Goal: Information Seeking & Learning: Learn about a topic

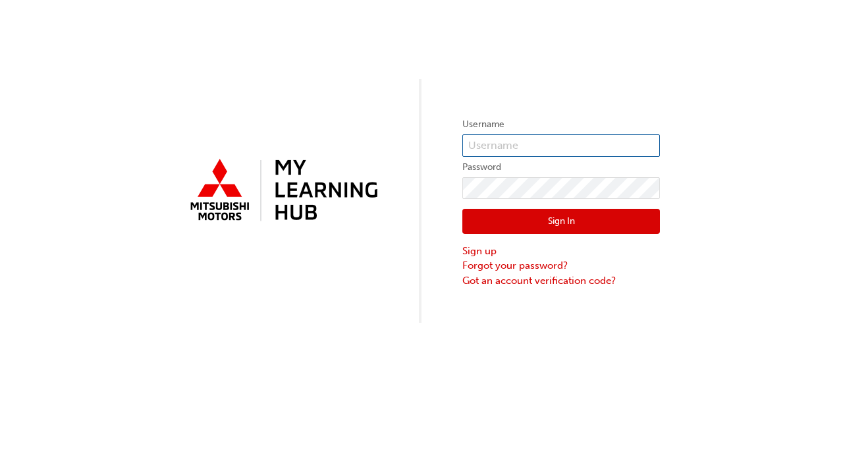
click at [520, 138] on input "text" at bounding box center [561, 145] width 198 height 22
type input "0005994222"
click at [516, 219] on button "Sign In" at bounding box center [561, 221] width 198 height 25
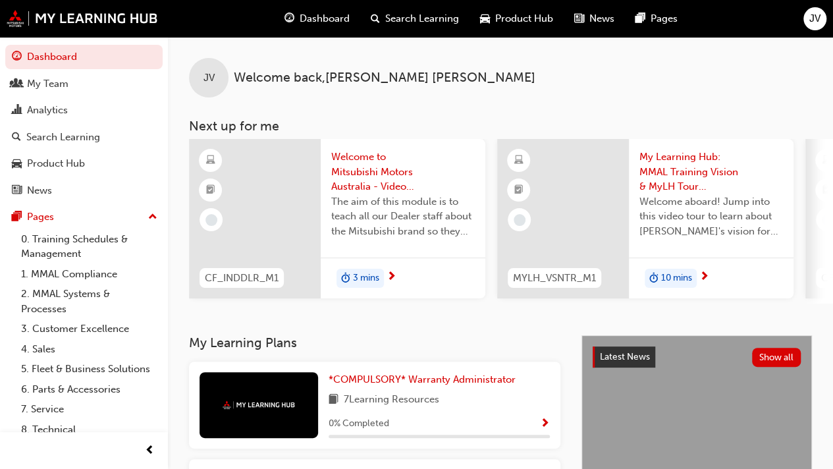
click at [451, 321] on div "JV Welcome back , [PERSON_NAME] Next up for me CF_INDDLR_M1 Welcome to Mitsubis…" at bounding box center [500, 186] width 665 height 298
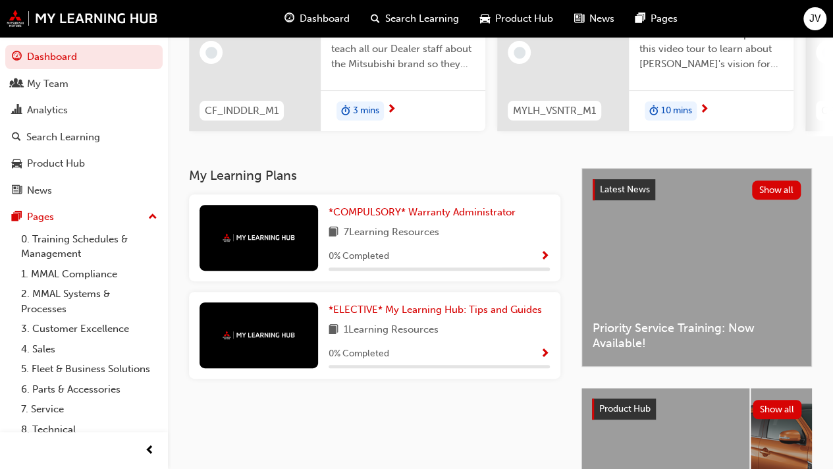
scroll to position [168, 0]
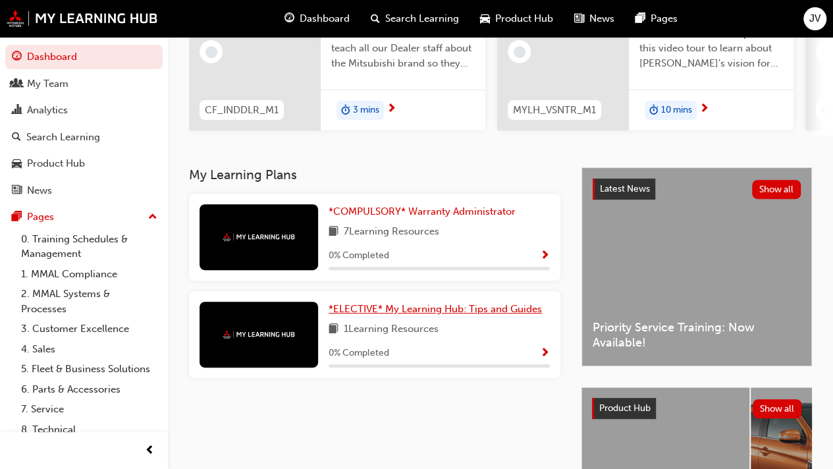
click at [462, 311] on span "*ELECTIVE* My Learning Hub: Tips and Guides" at bounding box center [435, 309] width 213 height 12
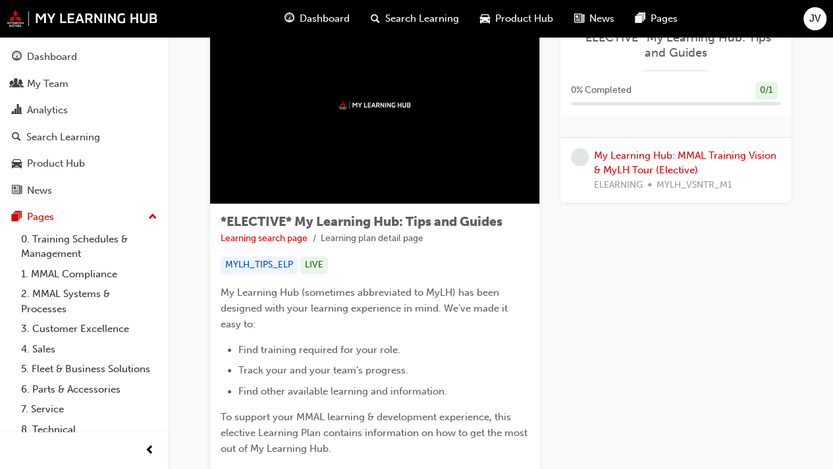
scroll to position [61, 0]
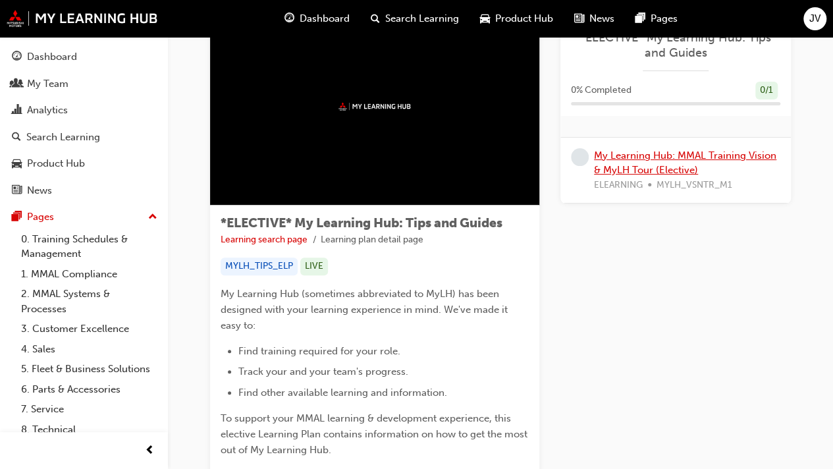
click at [636, 156] on link "My Learning Hub: MMAL Training Vision & MyLH Tour (Elective)" at bounding box center [685, 162] width 182 height 27
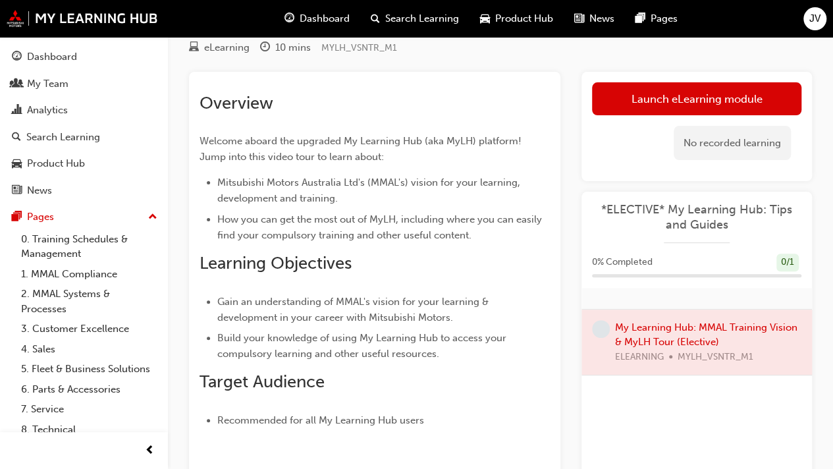
scroll to position [73, 0]
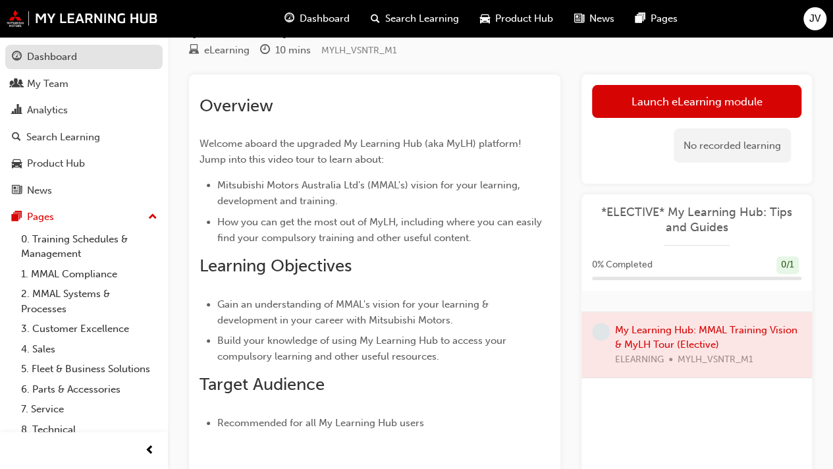
click at [84, 59] on div "Dashboard" at bounding box center [84, 57] width 144 height 16
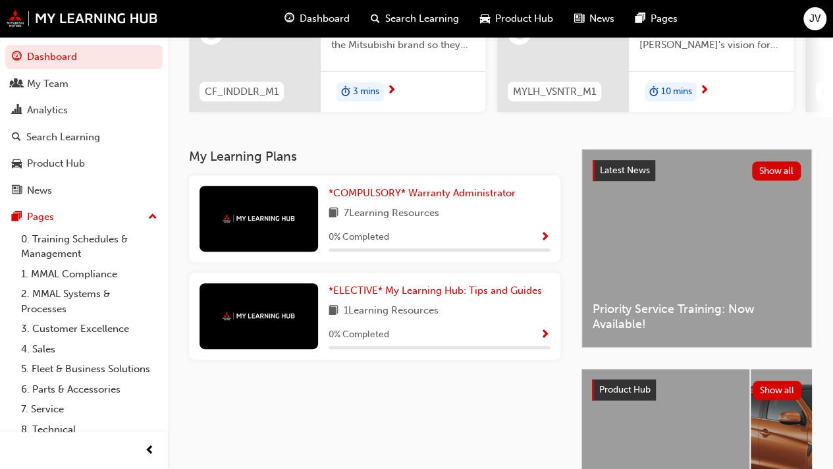
scroll to position [187, 0]
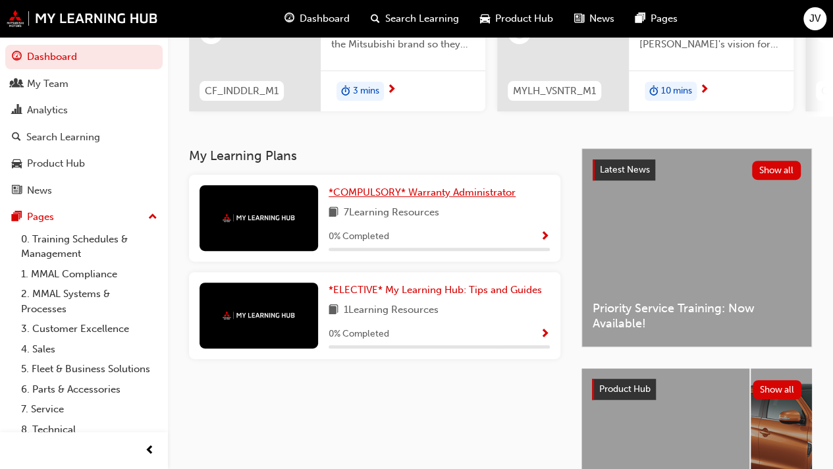
click at [406, 198] on span "*COMPULSORY* Warranty Administrator" at bounding box center [422, 192] width 187 height 12
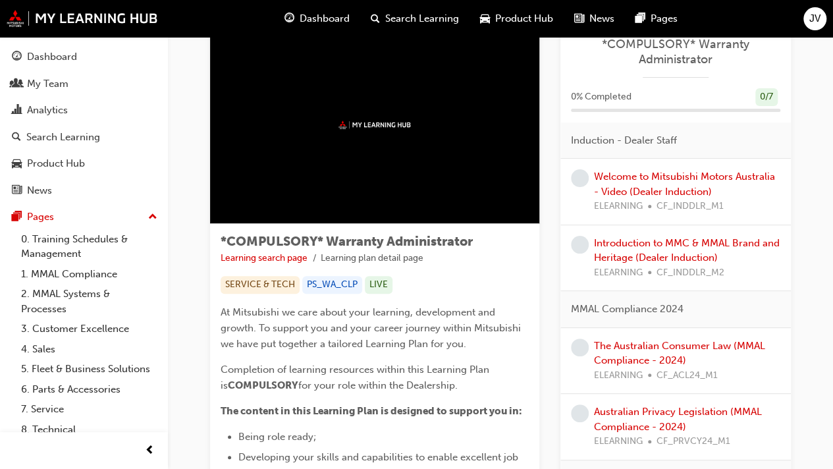
scroll to position [47, 0]
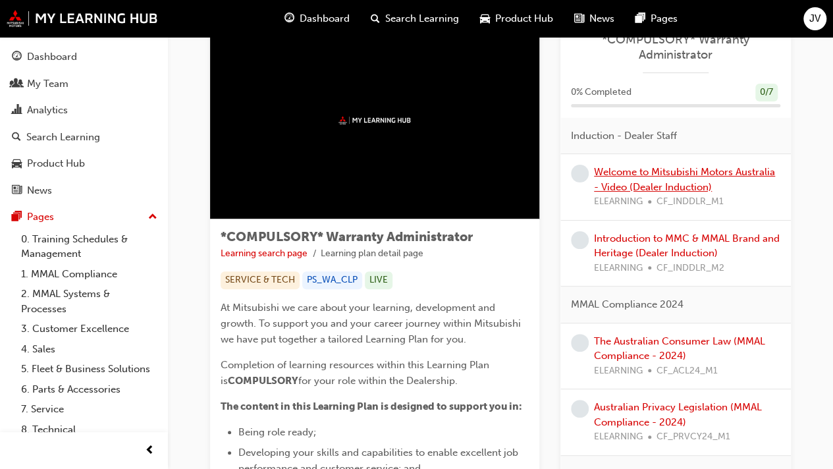
click at [697, 174] on link "Welcome to Mitsubishi Motors Australia - Video (Dealer Induction)" at bounding box center [684, 179] width 181 height 27
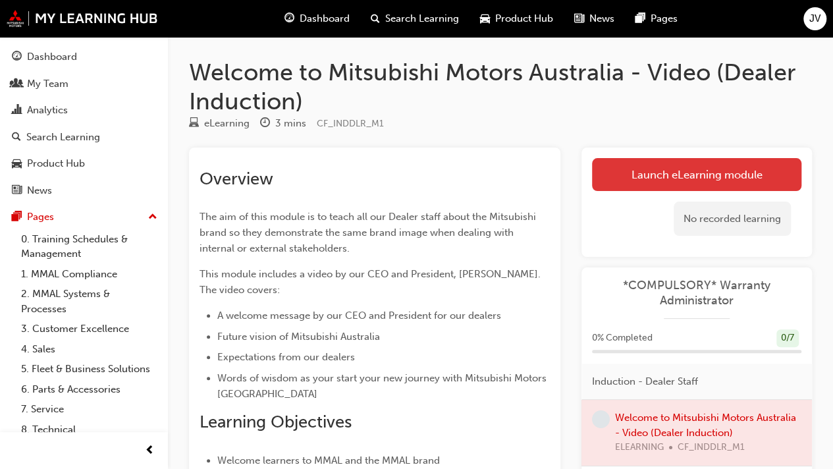
click at [666, 182] on link "Launch eLearning module" at bounding box center [696, 174] width 209 height 33
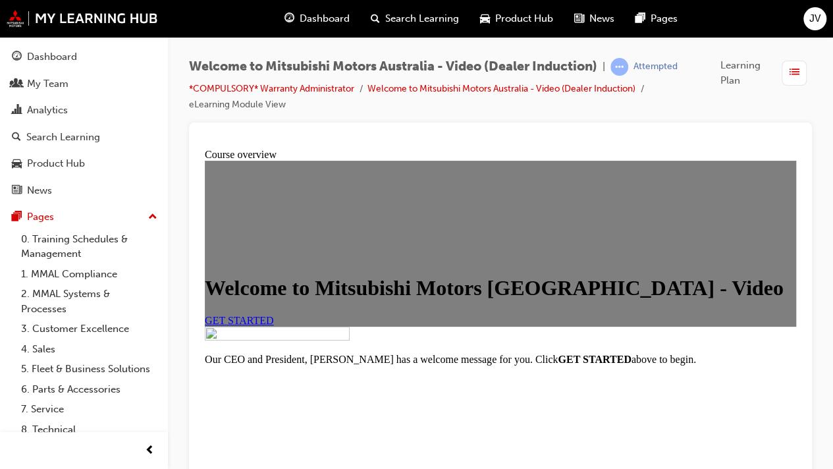
scroll to position [42, 0]
click at [274, 326] on link "GET STARTED" at bounding box center [239, 320] width 69 height 11
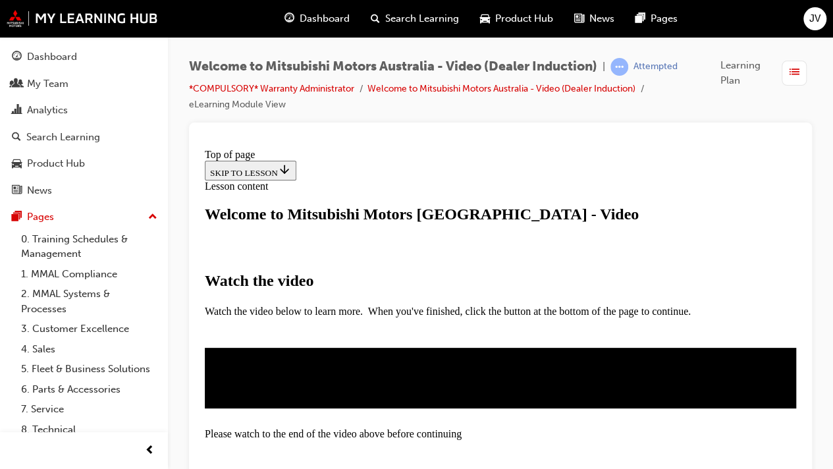
scroll to position [223, 0]
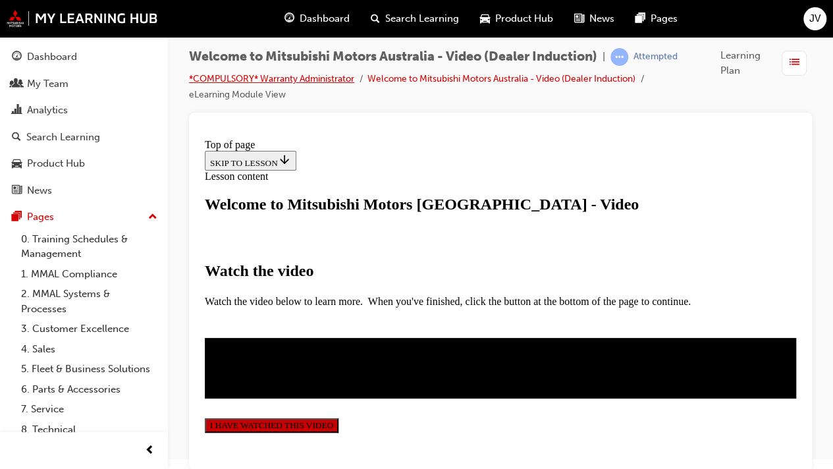
click at [301, 76] on link "*COMPULSORY* Warranty Administrator" at bounding box center [271, 78] width 165 height 11
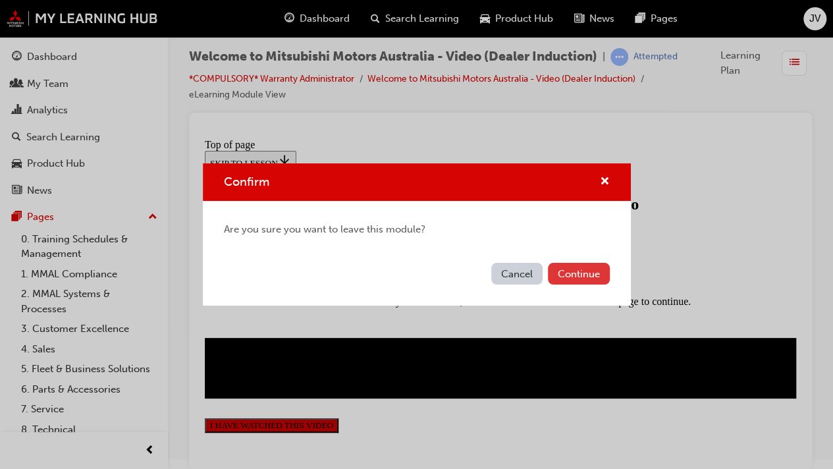
click at [576, 267] on button "Continue" at bounding box center [579, 274] width 62 height 22
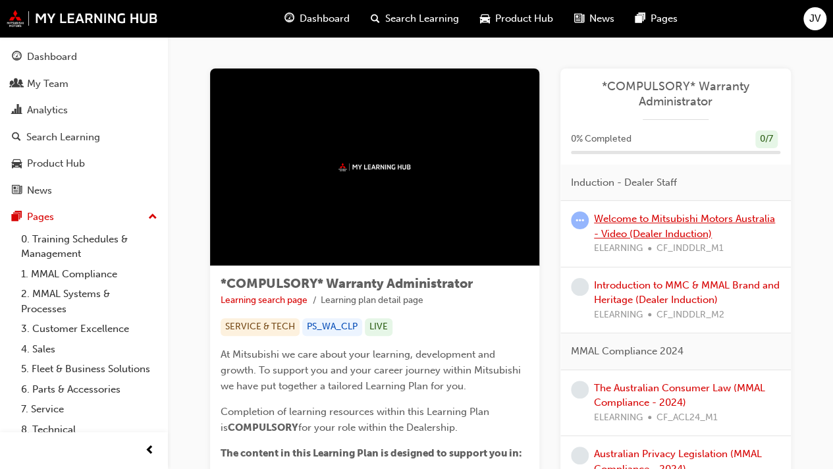
click at [630, 224] on link "Welcome to Mitsubishi Motors Australia - Video (Dealer Induction)" at bounding box center [684, 226] width 181 height 27
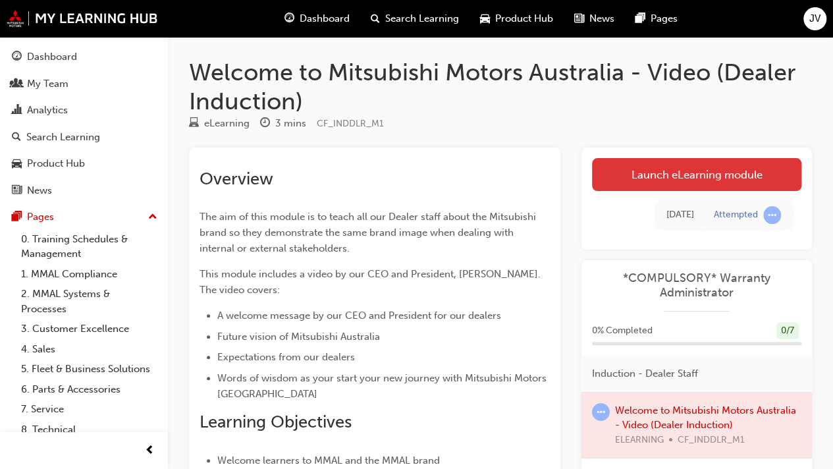
click at [645, 169] on link "Launch eLearning module" at bounding box center [696, 174] width 209 height 33
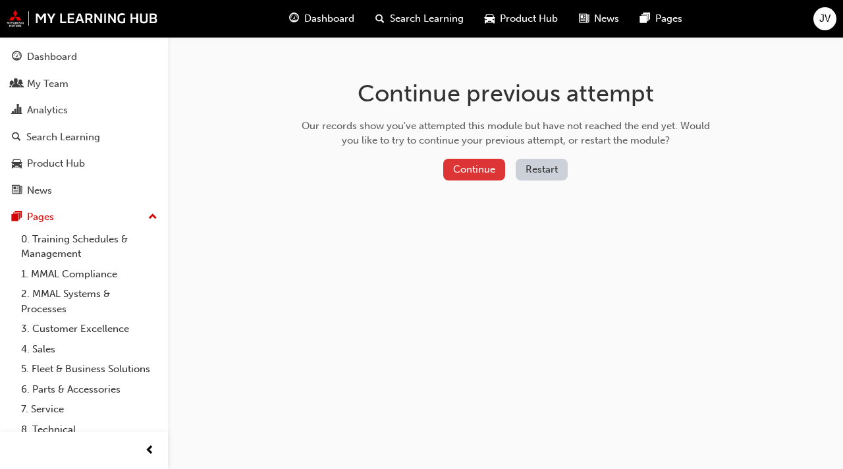
click at [465, 164] on button "Continue" at bounding box center [474, 170] width 62 height 22
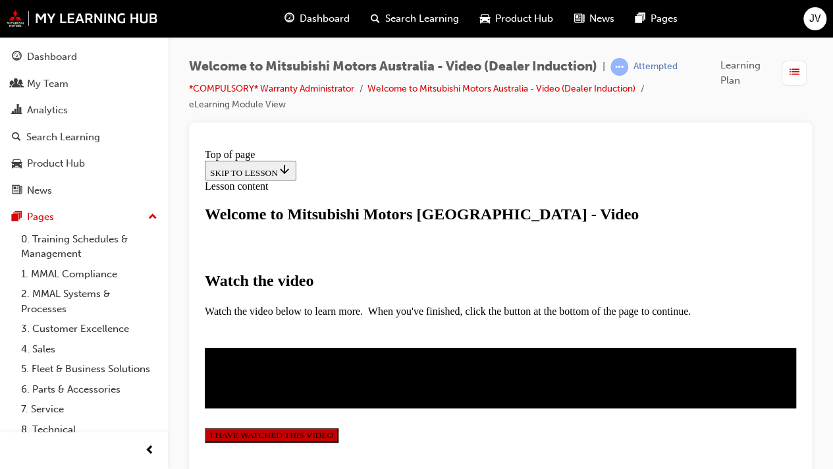
scroll to position [365, 0]
click at [338, 428] on button "I HAVE WATCHED THIS VIDEO" at bounding box center [272, 435] width 134 height 14
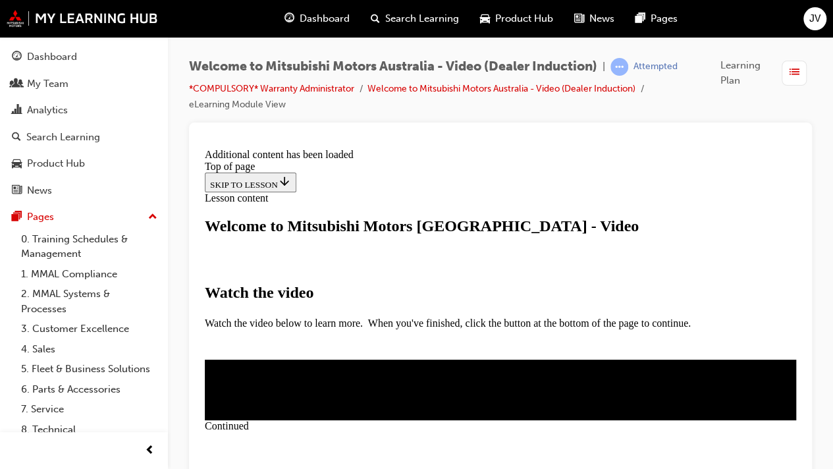
scroll to position [496, 0]
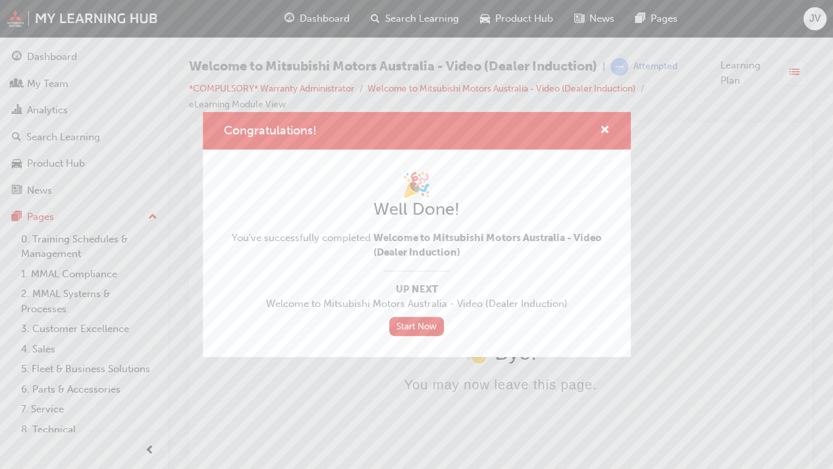
scroll to position [0, 0]
click at [411, 326] on link "Start Now" at bounding box center [416, 326] width 55 height 19
click at [426, 323] on link "Start Now" at bounding box center [416, 326] width 55 height 19
click at [605, 131] on span "cross-icon" at bounding box center [605, 131] width 10 height 12
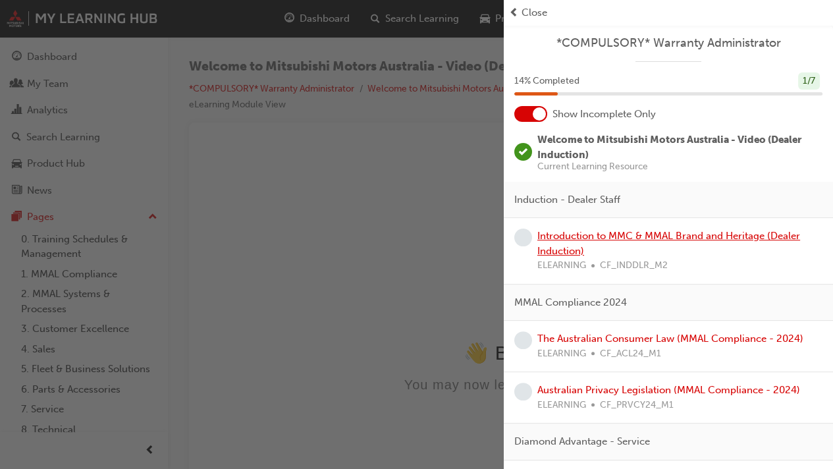
click at [572, 240] on link "Introduction to MMC & MMAL Brand and Heritage (Dealer Induction)" at bounding box center [668, 243] width 263 height 27
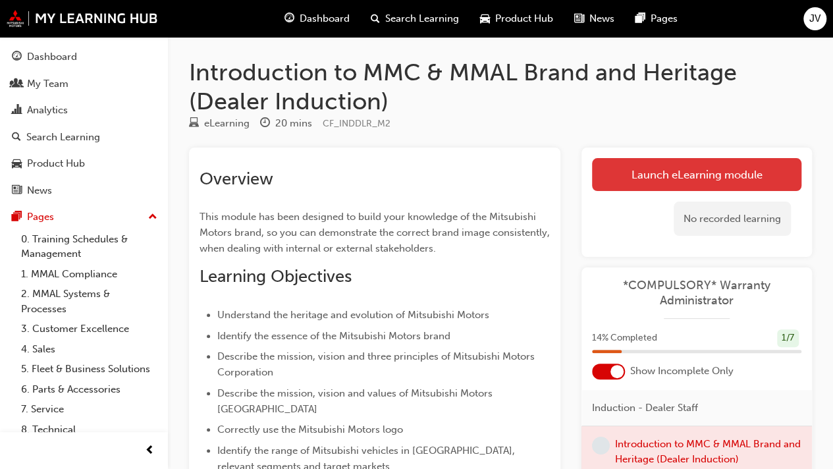
click at [622, 170] on link "Launch eLearning module" at bounding box center [696, 174] width 209 height 33
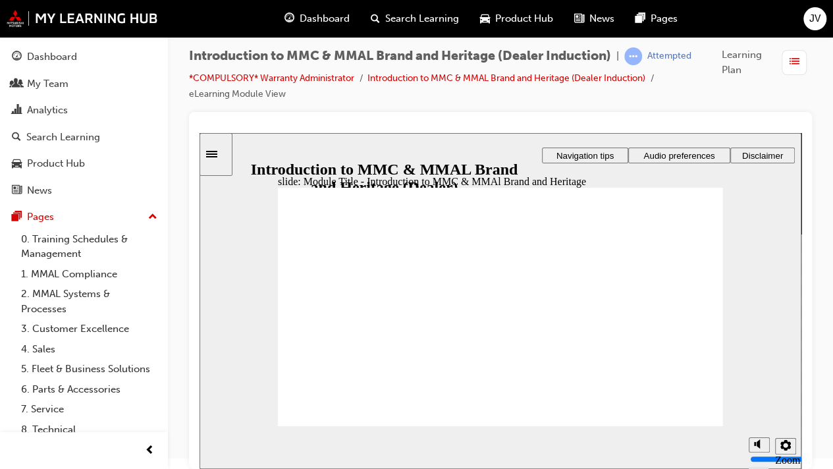
scroll to position [10, 0]
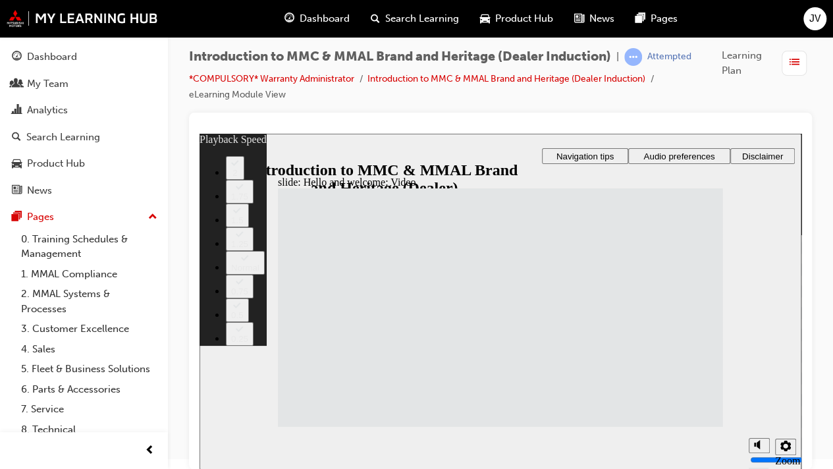
type input "33"
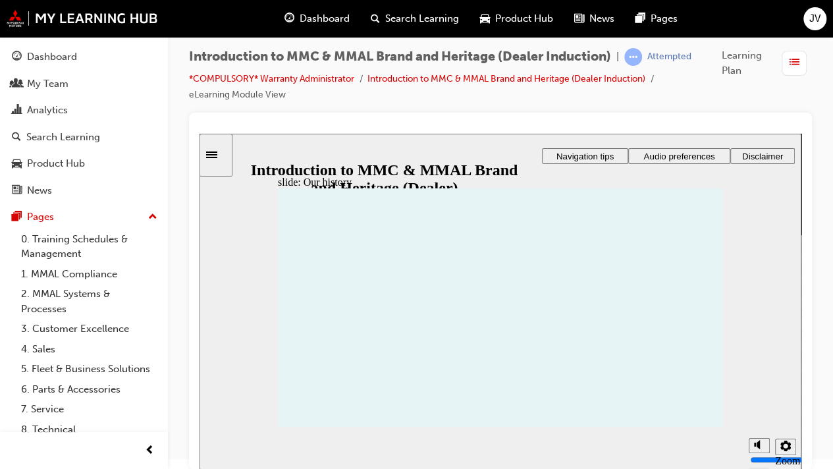
drag, startPoint x: 307, startPoint y: 346, endPoint x: 315, endPoint y: 345, distance: 8.7
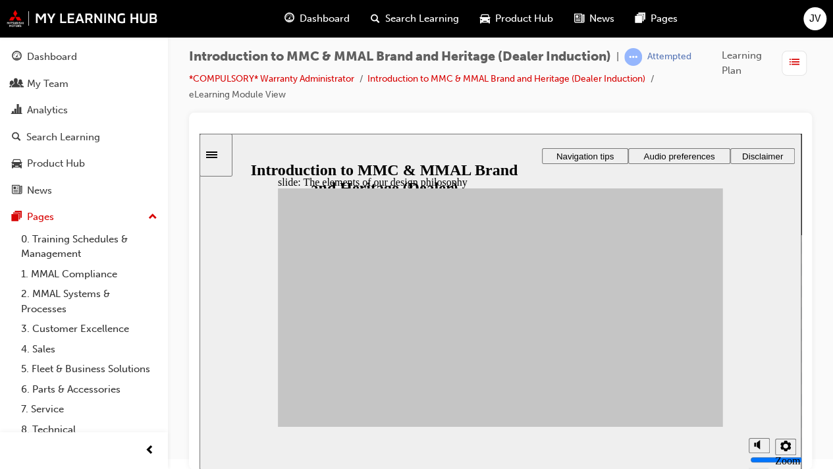
drag, startPoint x: 340, startPoint y: 310, endPoint x: 539, endPoint y: 394, distance: 215.7
drag, startPoint x: 441, startPoint y: 375, endPoint x: 628, endPoint y: 274, distance: 212.2
drag, startPoint x: 441, startPoint y: 335, endPoint x: 549, endPoint y: 314, distance: 110.0
drag, startPoint x: 383, startPoint y: 345, endPoint x: 620, endPoint y: 320, distance: 239.0
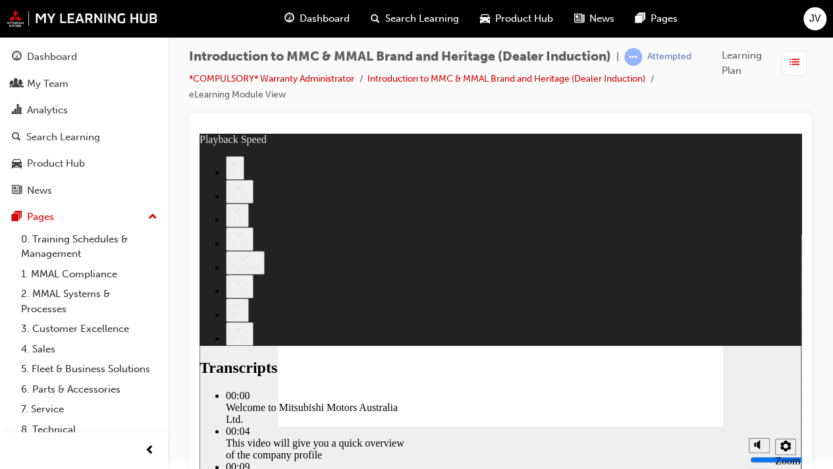
type input "0"
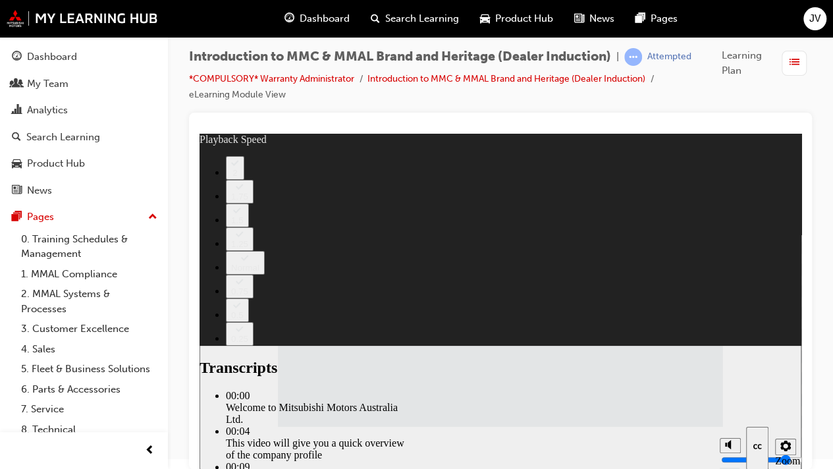
type input "112"
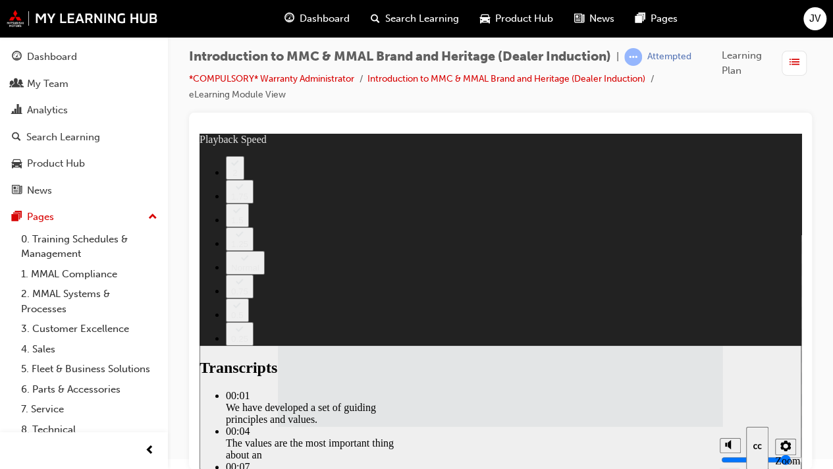
type input "120"
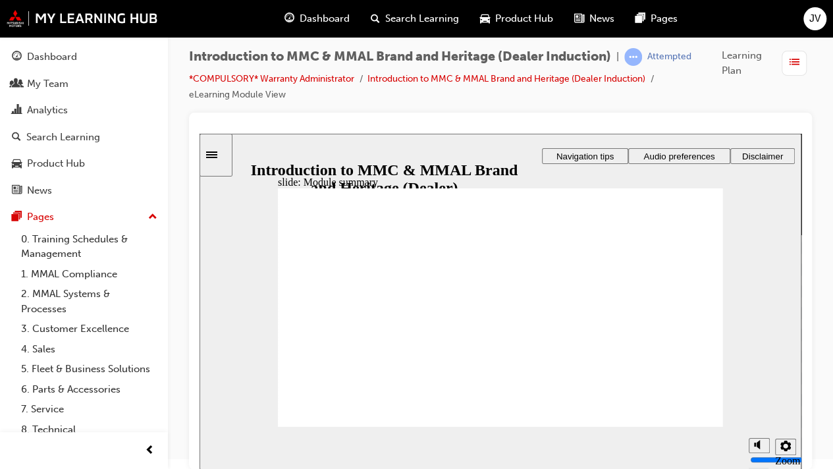
checkbox input "true"
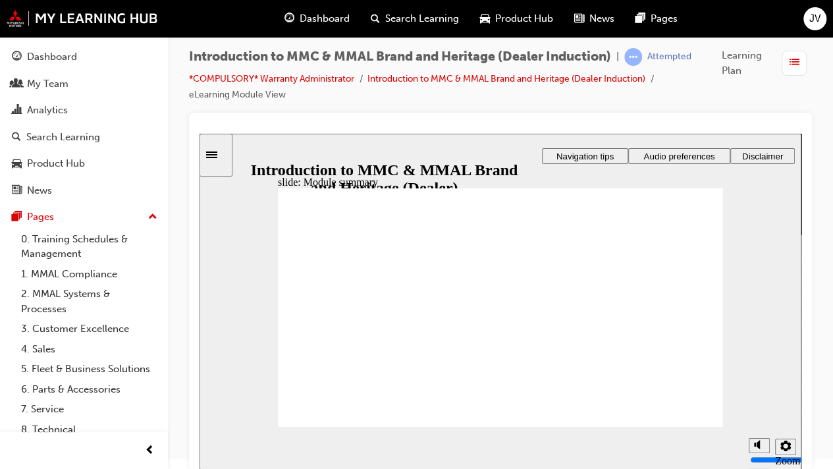
checkbox input "true"
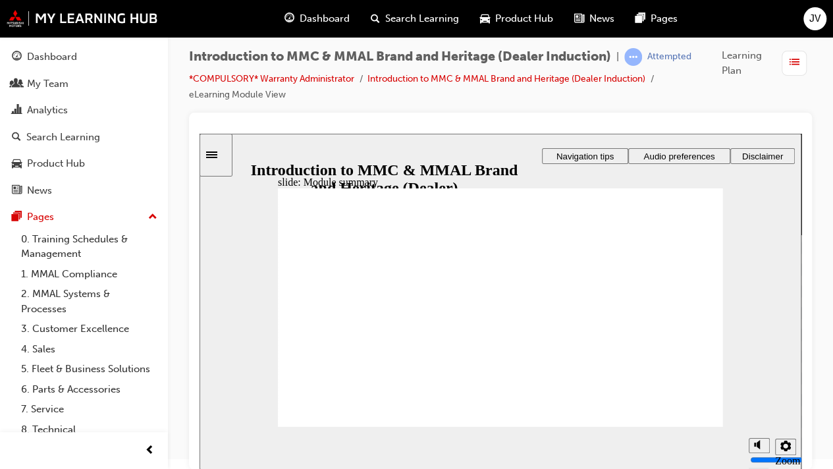
checkbox input "true"
radio input "true"
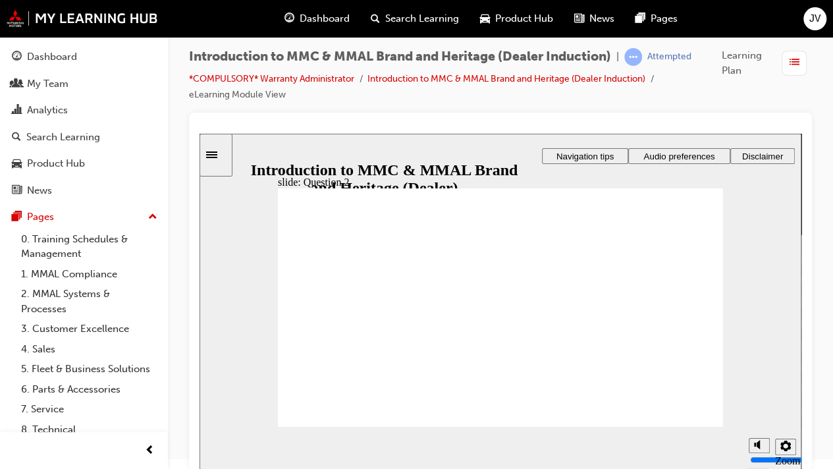
radio input "true"
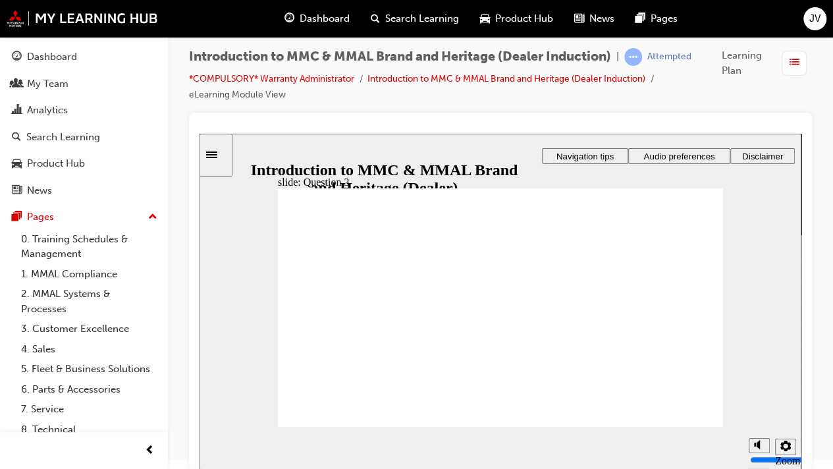
radio input "true"
checkbox input "true"
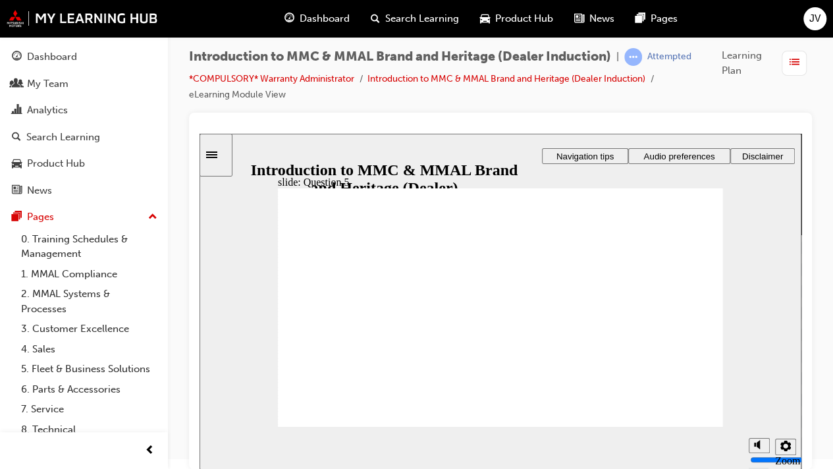
checkbox input "true"
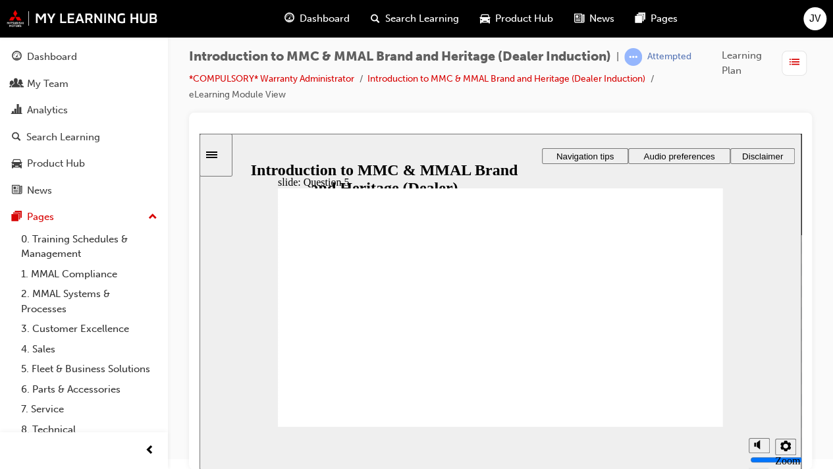
radio input "true"
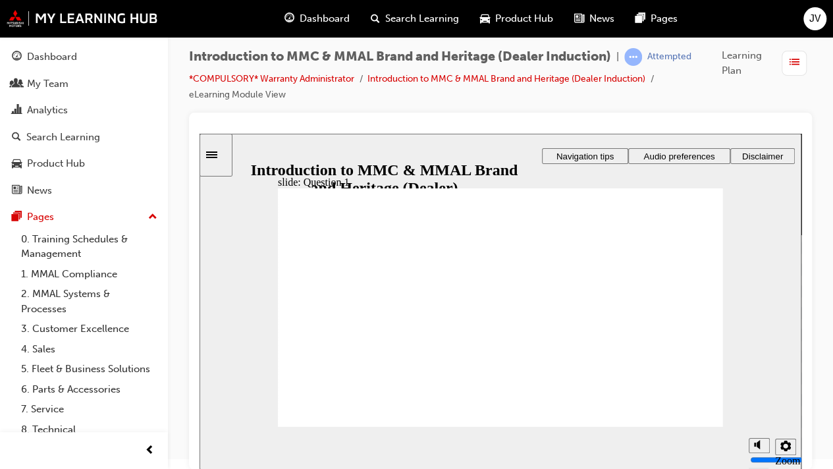
radio input "true"
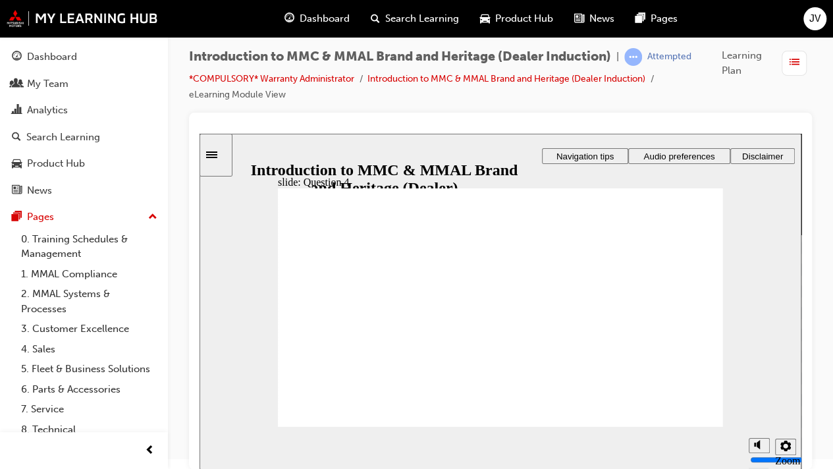
radio input "true"
checkbox input "true"
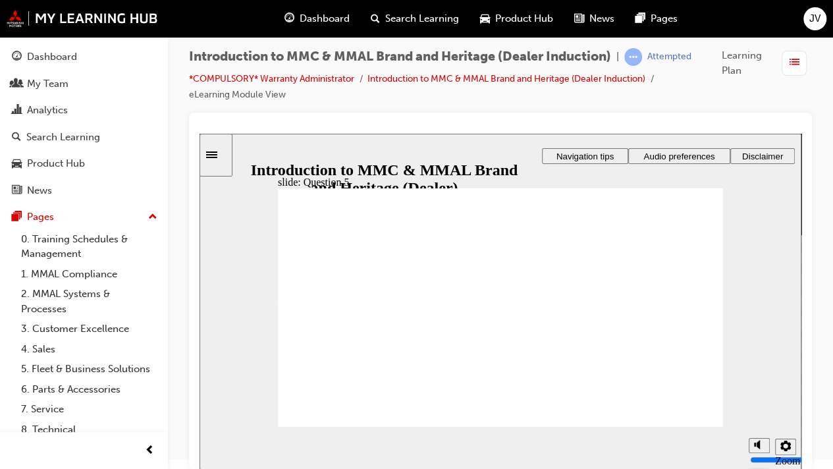
checkbox input "true"
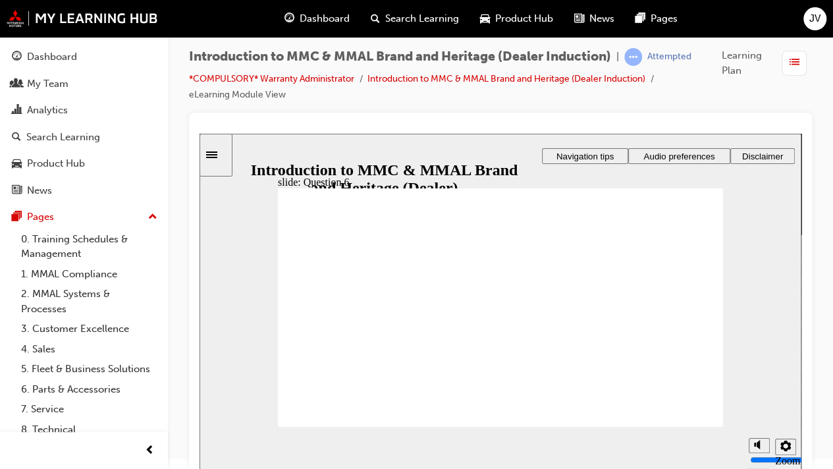
radio input "true"
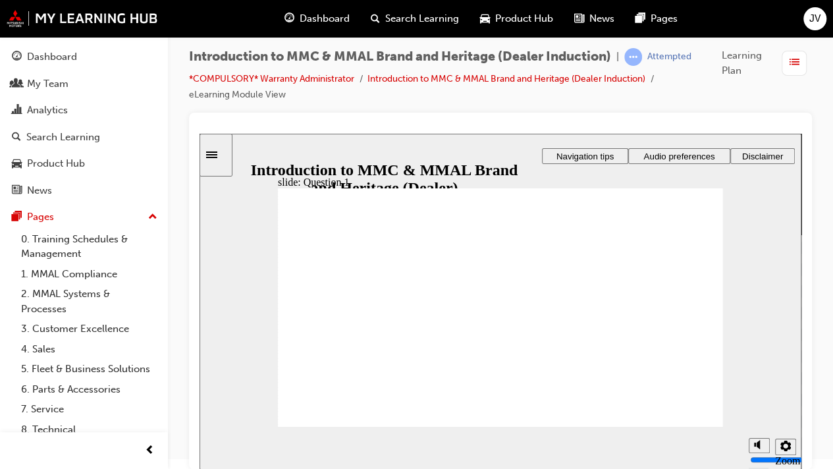
radio input "false"
radio input "true"
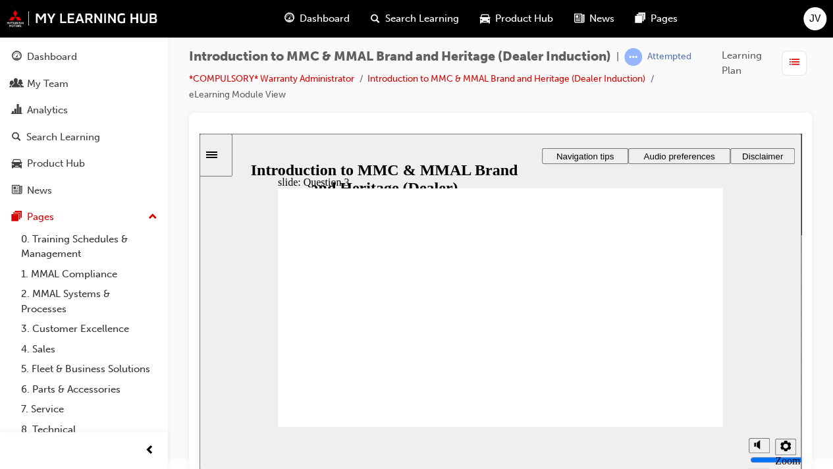
radio input "true"
checkbox input "true"
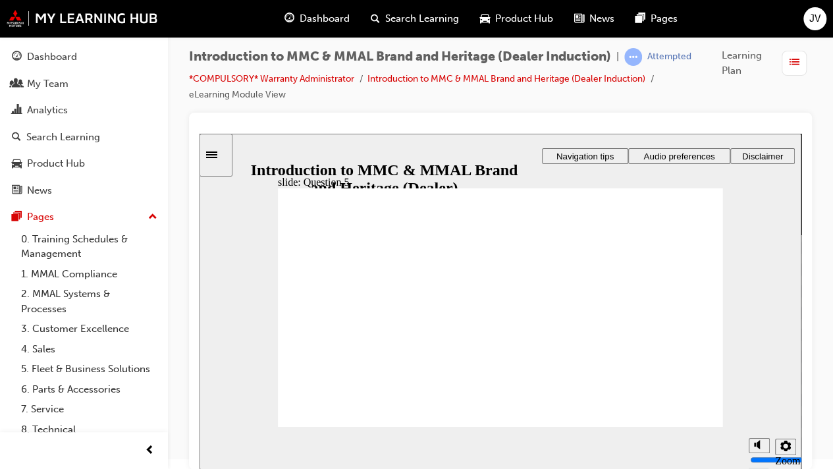
checkbox input "true"
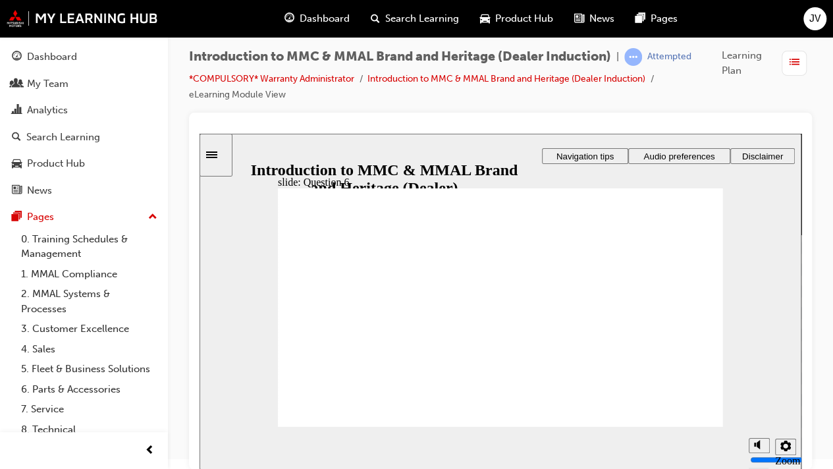
radio input "true"
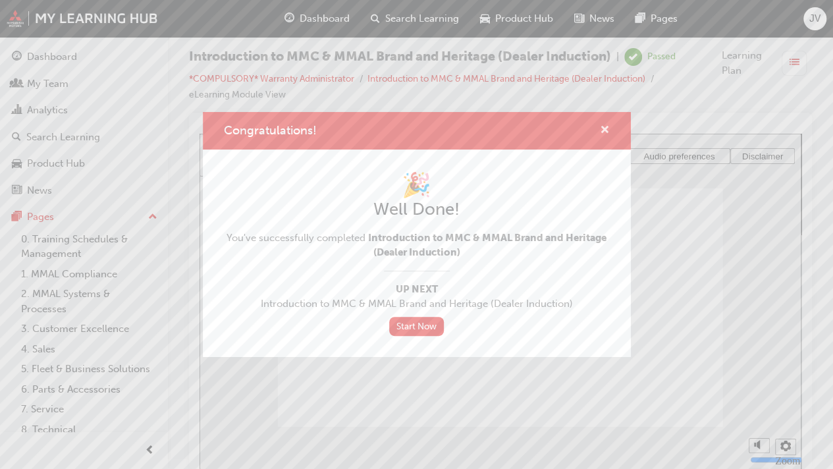
click at [601, 135] on span "cross-icon" at bounding box center [605, 131] width 10 height 12
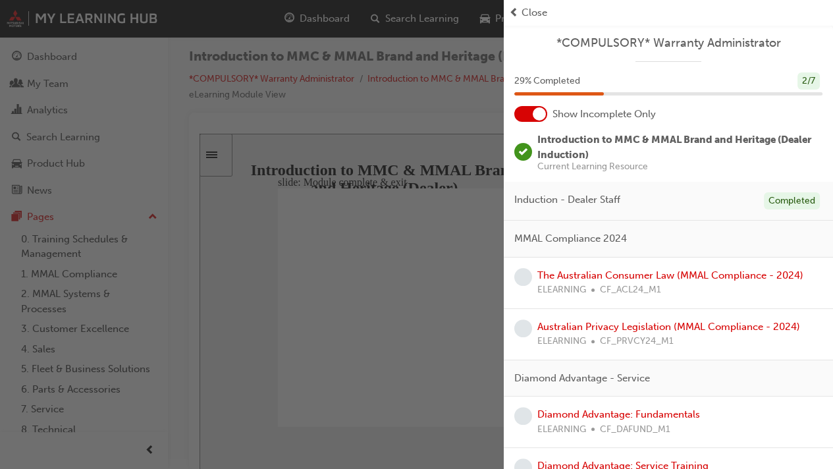
click at [524, 9] on span "Close" at bounding box center [535, 12] width 26 height 15
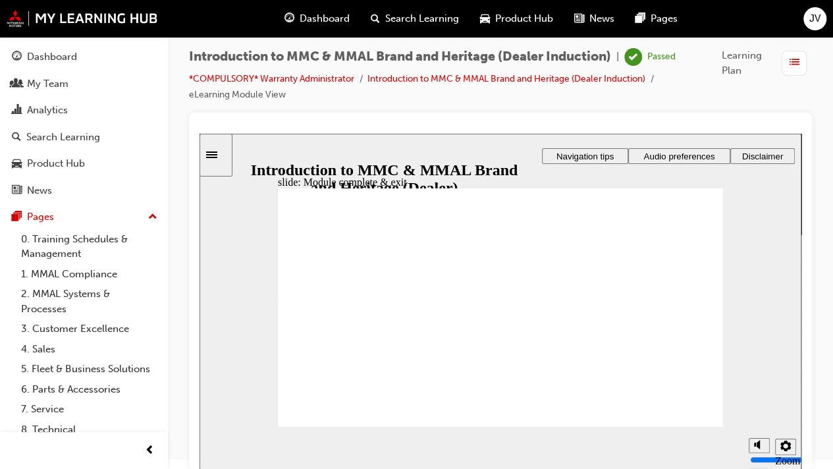
click at [96, 43] on button "Dashboard My Team Analytics Search Learning Product Hub News Pages" at bounding box center [83, 123] width 157 height 163
click at [95, 53] on div "Dashboard" at bounding box center [84, 57] width 144 height 16
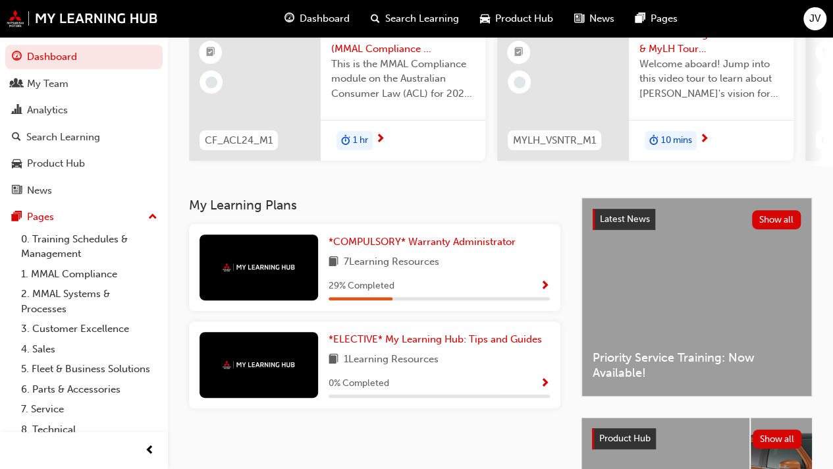
scroll to position [140, 0]
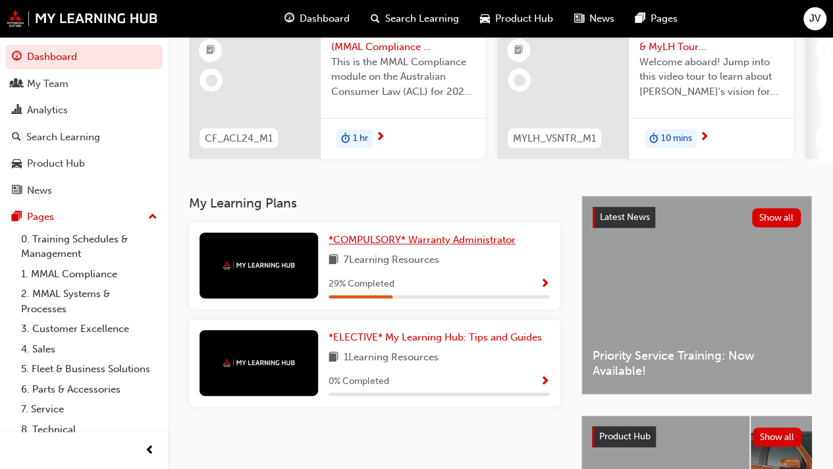
click at [439, 246] on span "*COMPULSORY* Warranty Administrator" at bounding box center [422, 240] width 187 height 12
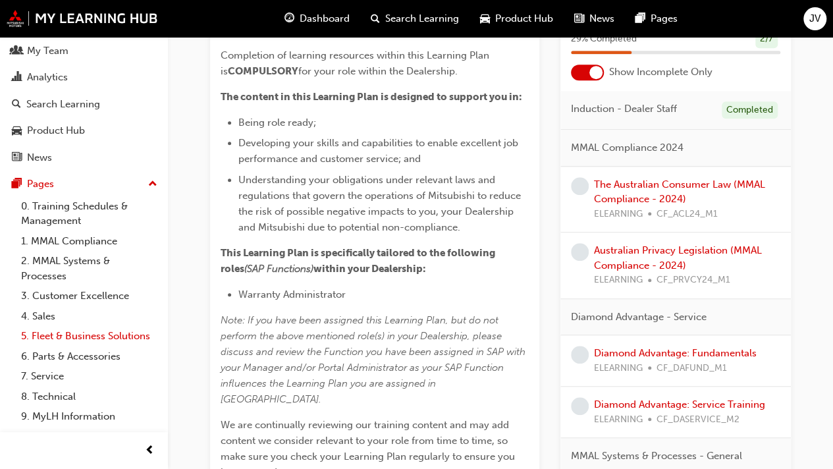
scroll to position [31, 0]
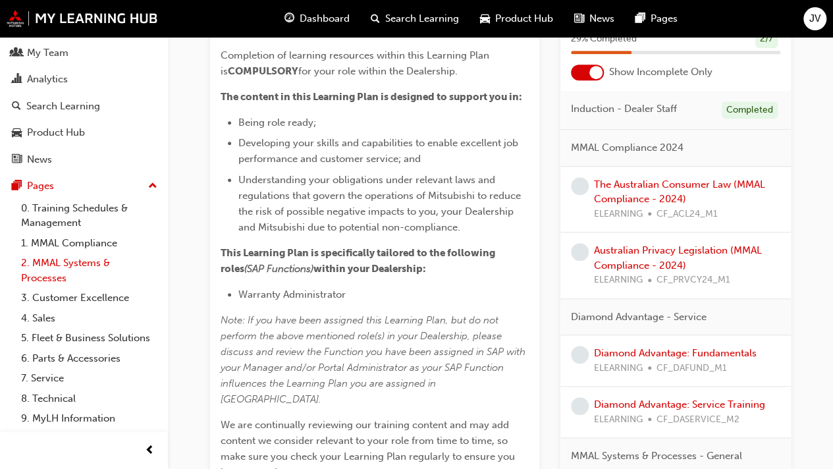
click at [56, 269] on link "2. MMAL Systems & Processes" at bounding box center [89, 270] width 147 height 35
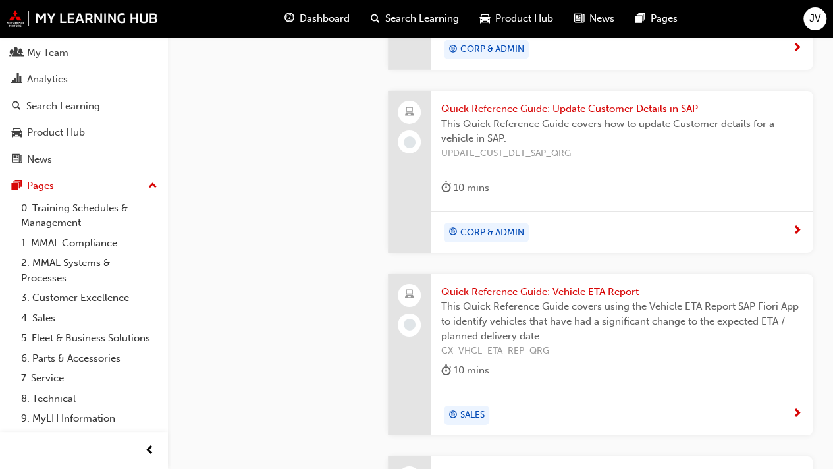
scroll to position [2143, 0]
click at [782, 214] on div "CORP & ADMIN" at bounding box center [622, 232] width 382 height 41
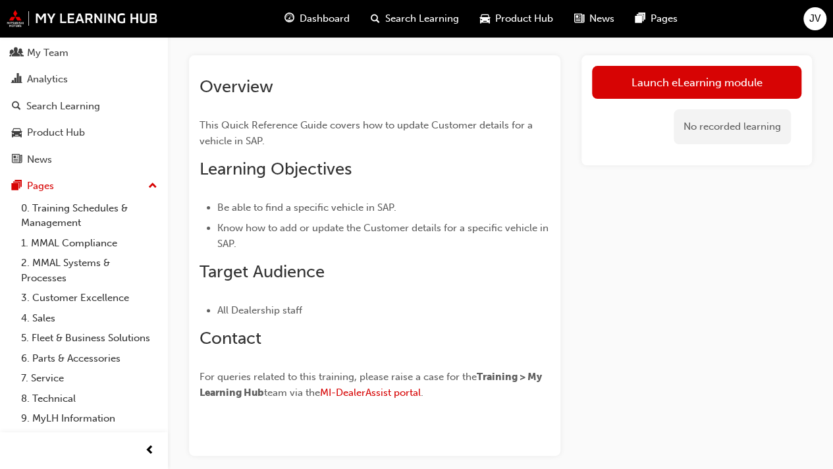
scroll to position [125, 0]
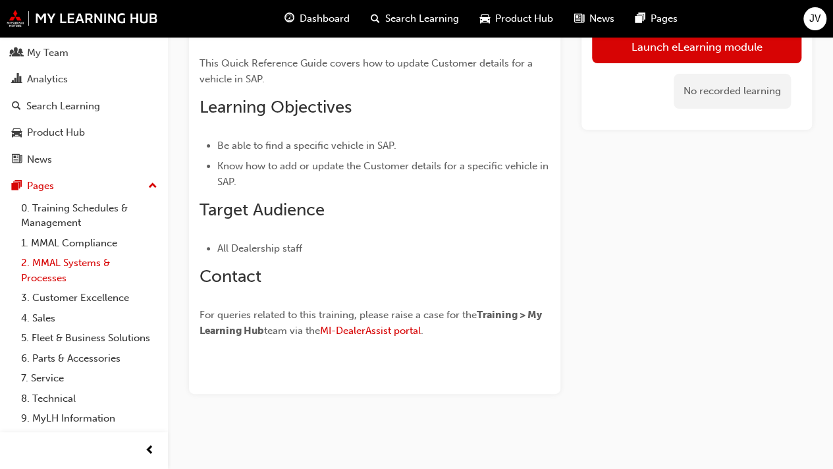
click at [82, 268] on link "2. MMAL Systems & Processes" at bounding box center [89, 270] width 147 height 35
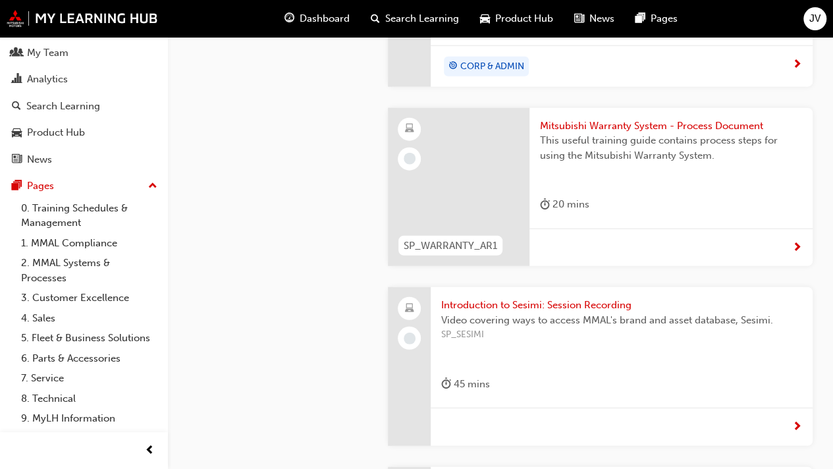
scroll to position [1586, 0]
click at [760, 237] on div at bounding box center [670, 247] width 283 height 38
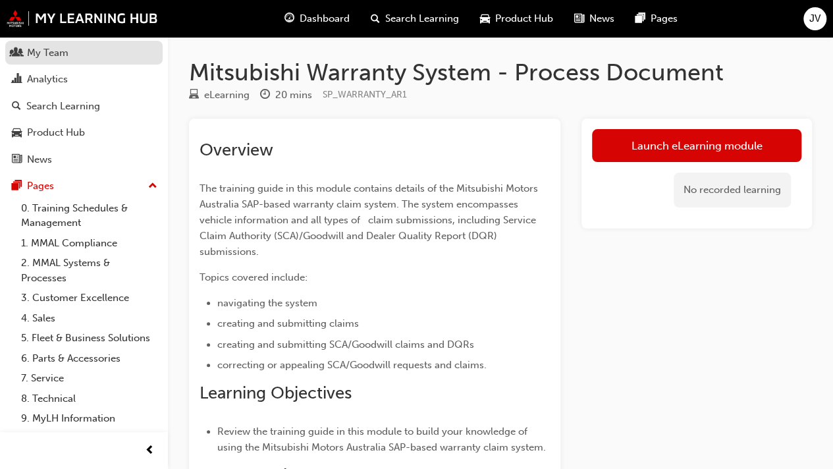
click at [34, 49] on div "My Team" at bounding box center [47, 52] width 41 height 15
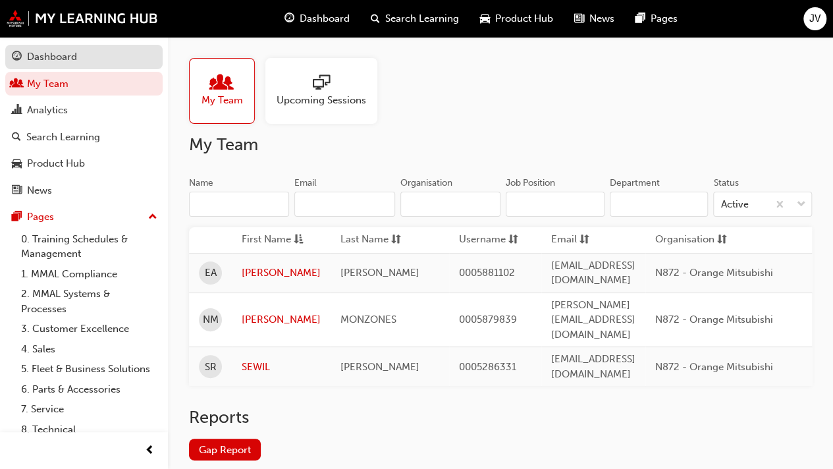
click at [70, 57] on div "Dashboard" at bounding box center [52, 56] width 50 height 15
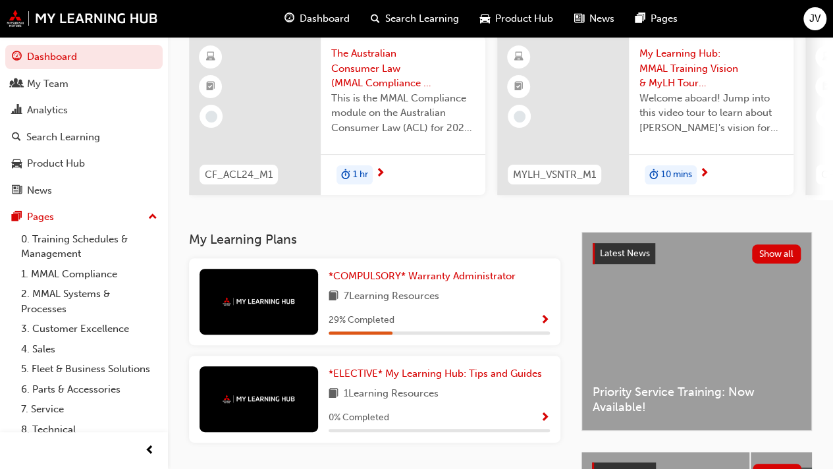
scroll to position [108, 0]
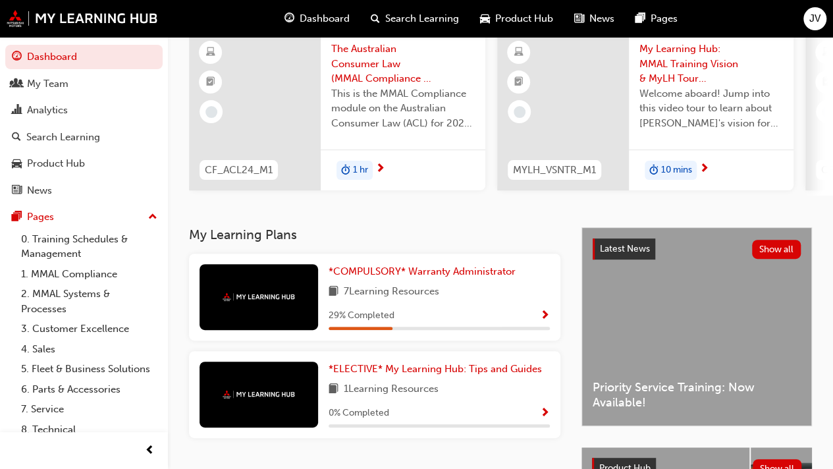
click at [548, 313] on span "Show Progress" at bounding box center [545, 316] width 10 height 12
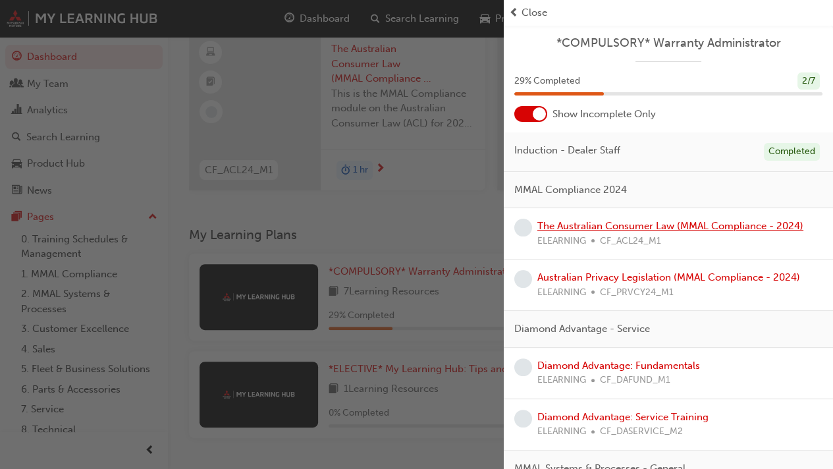
click at [593, 222] on link "The Australian Consumer Law (MMAL Compliance - 2024)" at bounding box center [670, 226] width 266 height 12
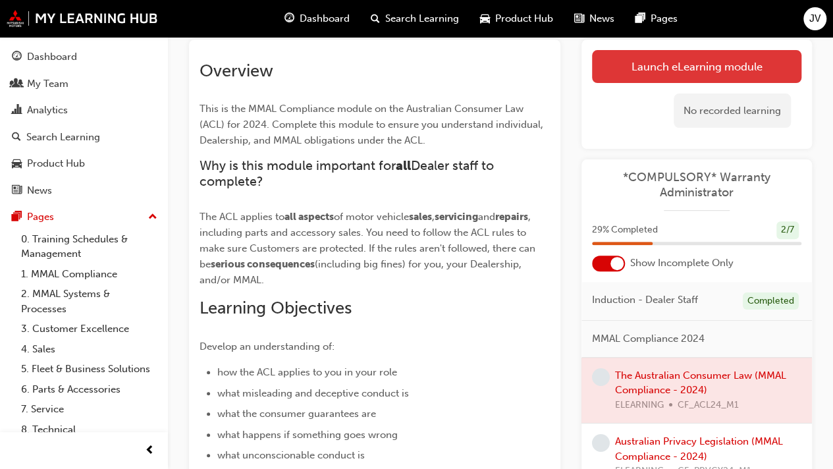
click at [616, 68] on link "Launch eLearning module" at bounding box center [696, 66] width 209 height 33
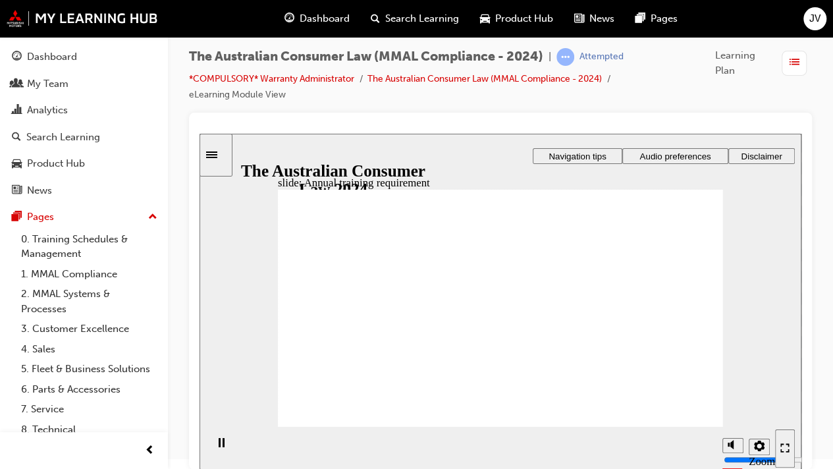
radio input "true"
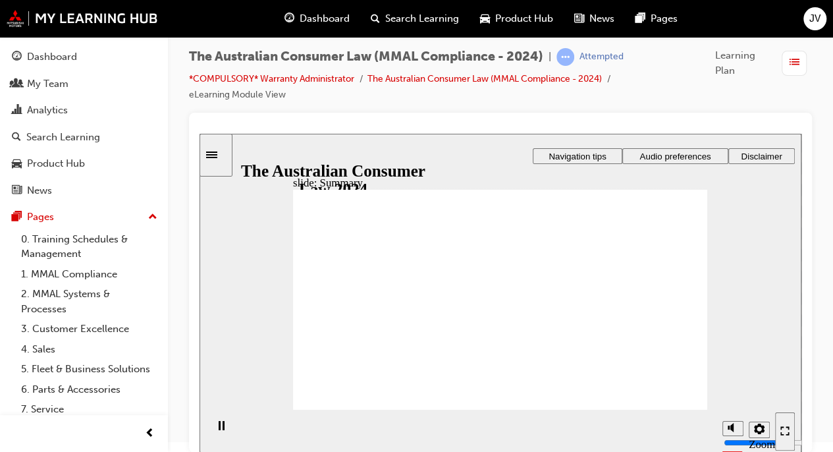
click at [685, 410] on section "Playback Speed 2 1.75 1.5 1.25 Normal" at bounding box center [501, 431] width 602 height 43
radio input "true"
checkbox input "true"
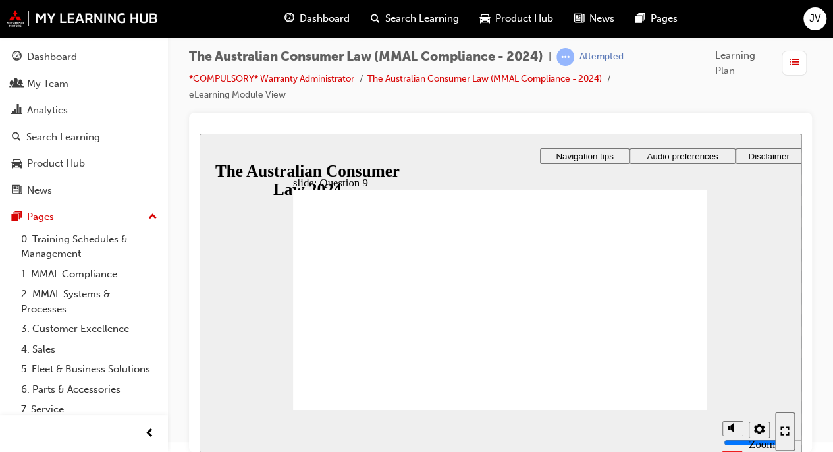
checkbox input "false"
checkbox input "true"
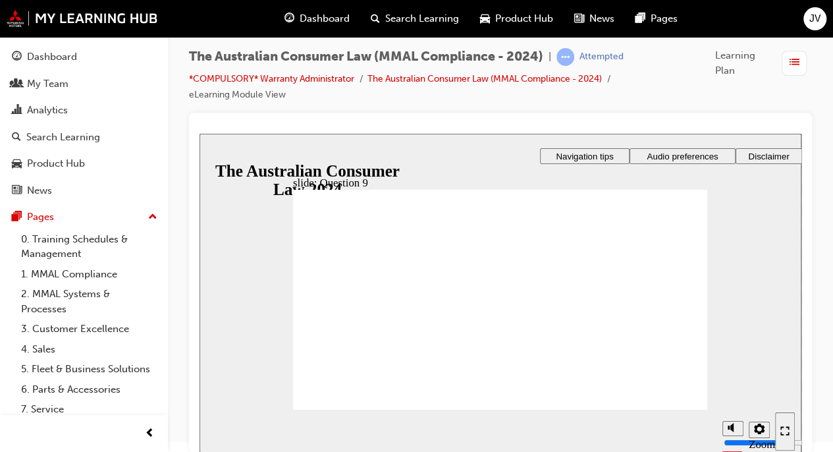
checkbox input "true"
radio input "true"
checkbox input "true"
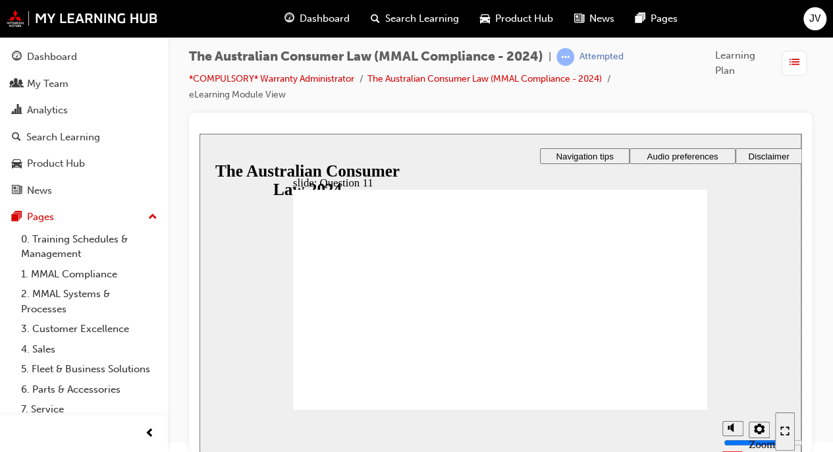
checkbox input "true"
radio input "true"
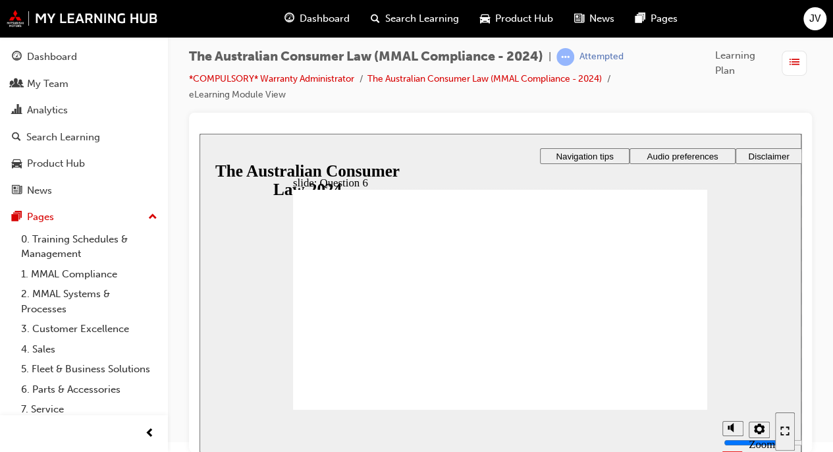
radio input "false"
radio input "true"
checkbox input "true"
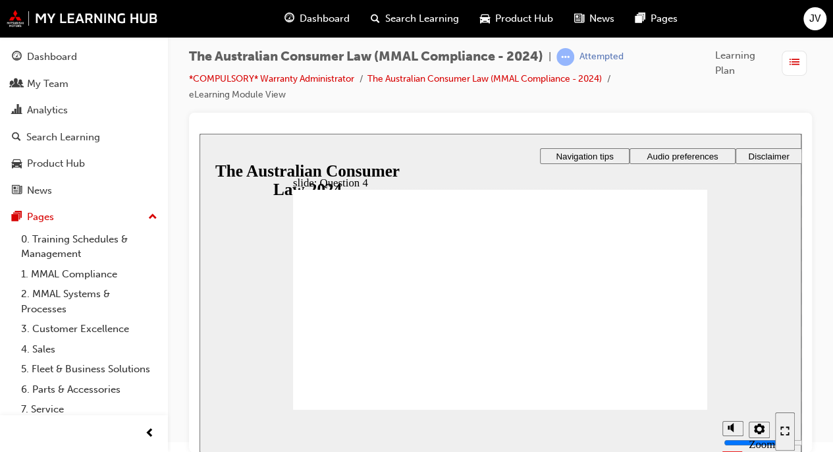
checkbox input "true"
radio input "true"
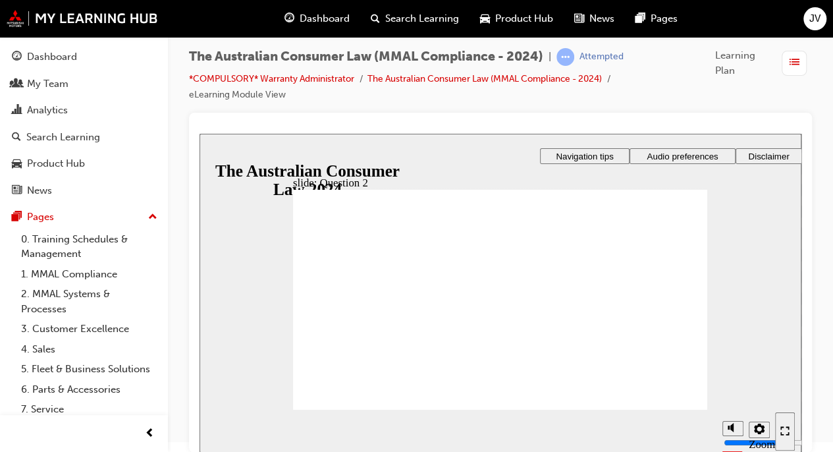
radio input "true"
checkbox input "true"
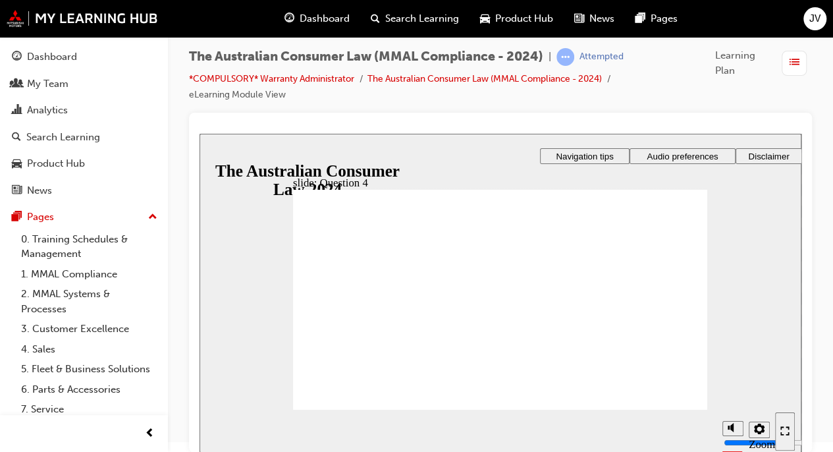
checkbox input "true"
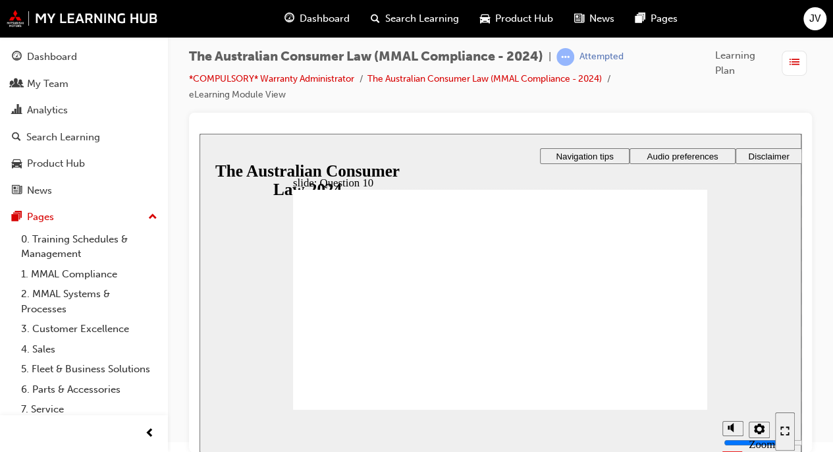
checkbox input "true"
radio input "true"
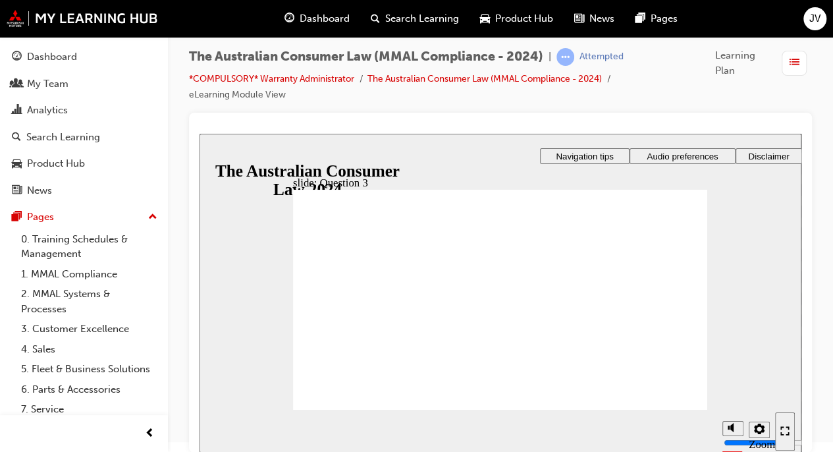
radio input "true"
checkbox input "true"
radio input "true"
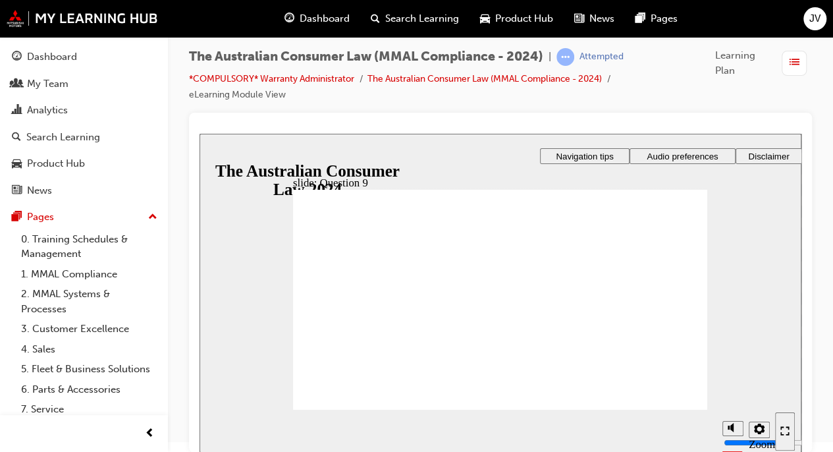
checkbox input "true"
radio input "true"
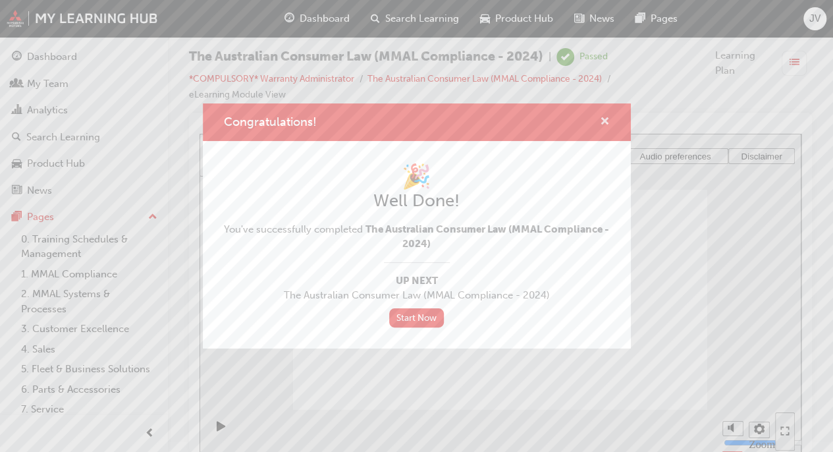
click at [606, 117] on span "cross-icon" at bounding box center [605, 123] width 10 height 12
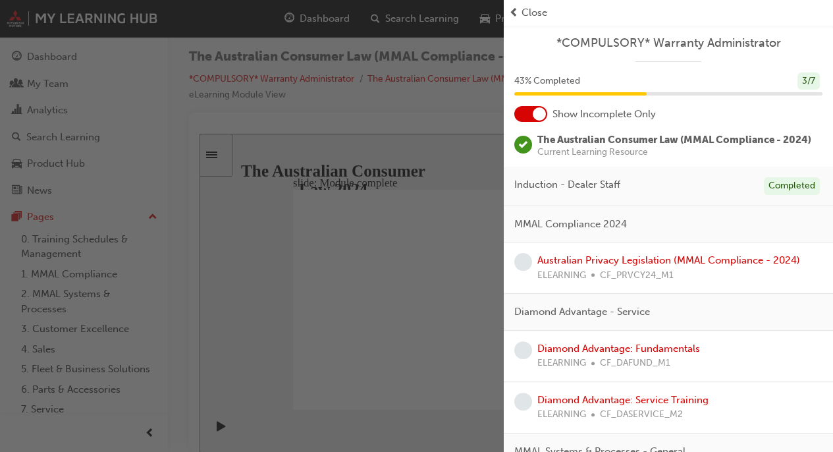
click at [531, 10] on span "Close" at bounding box center [535, 12] width 26 height 15
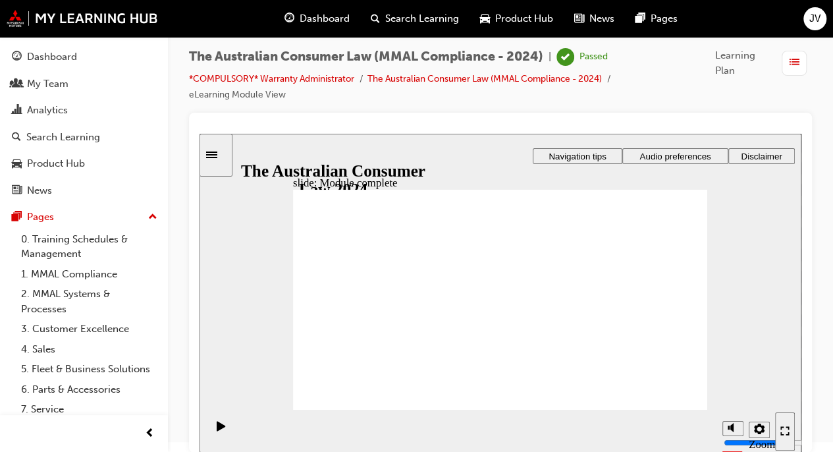
click at [97, 296] on link "2. MMAL Systems & Processes" at bounding box center [89, 301] width 147 height 35
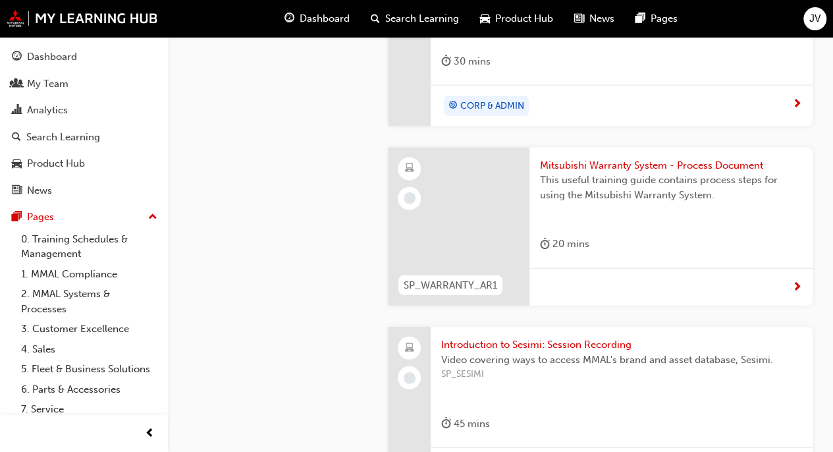
scroll to position [1552, 0]
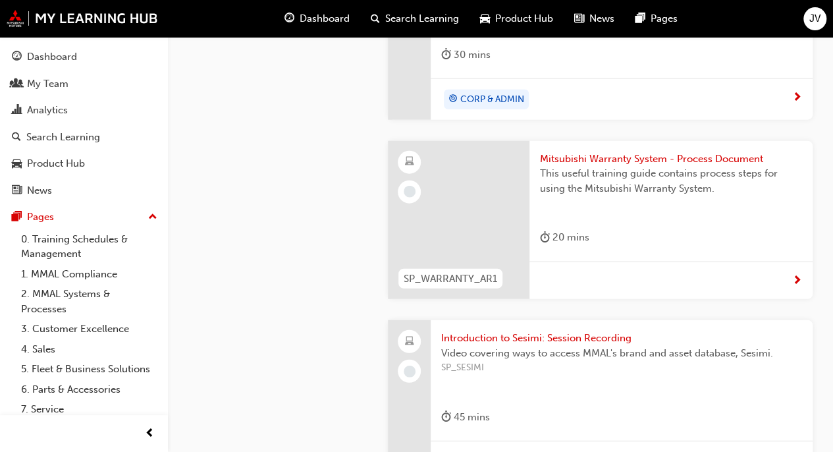
click at [756, 199] on div "This useful training guide contains process steps for using the Mitsubishi Warr…" at bounding box center [671, 192] width 262 height 53
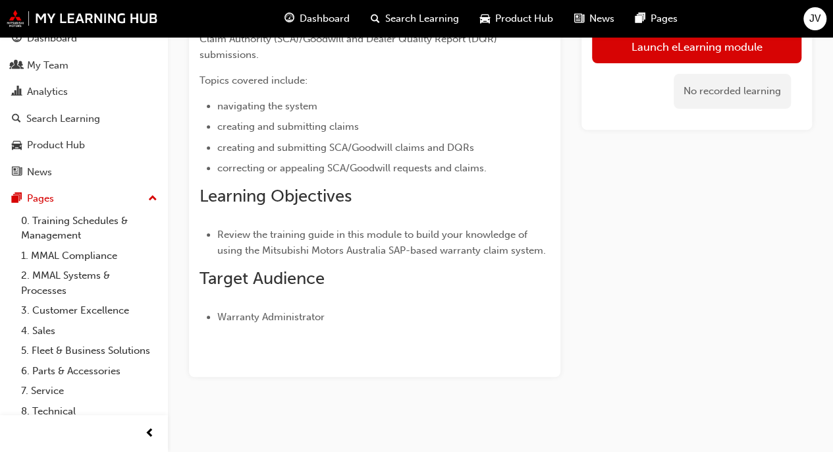
scroll to position [24, 0]
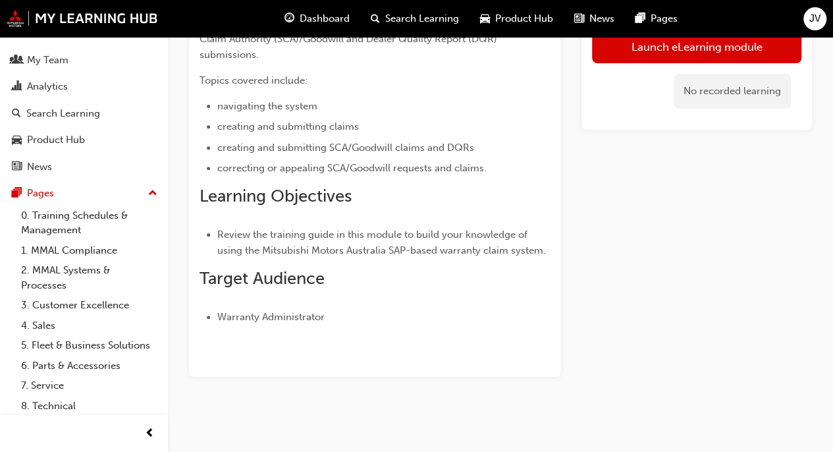
click at [43, 273] on link "2. MMAL Systems & Processes" at bounding box center [89, 277] width 147 height 35
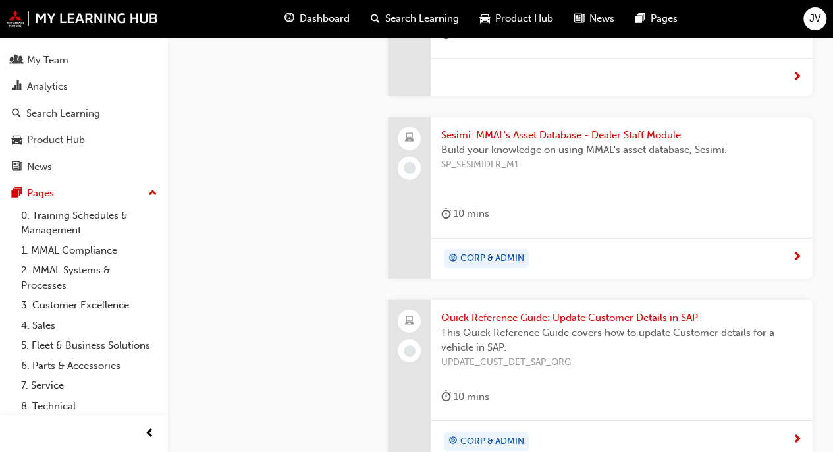
scroll to position [1940, 0]
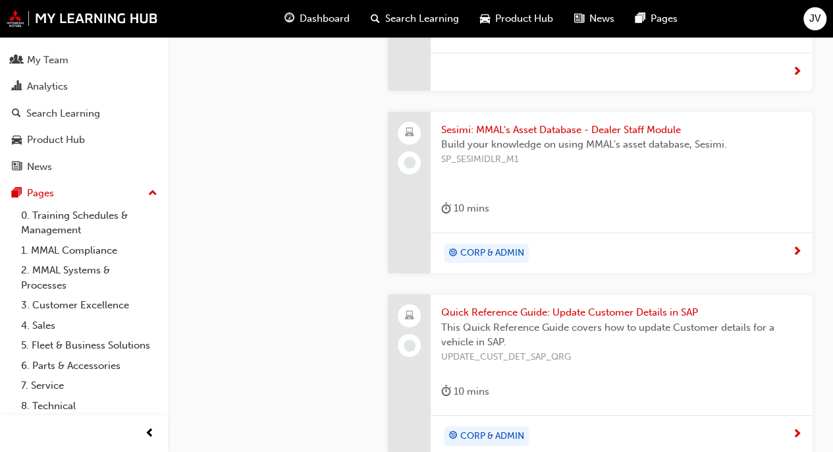
click at [728, 167] on div "Build your knowledge on using MMAL's asset database, Sesimi. SP_SESIMIDLR_M1" at bounding box center [621, 163] width 361 height 53
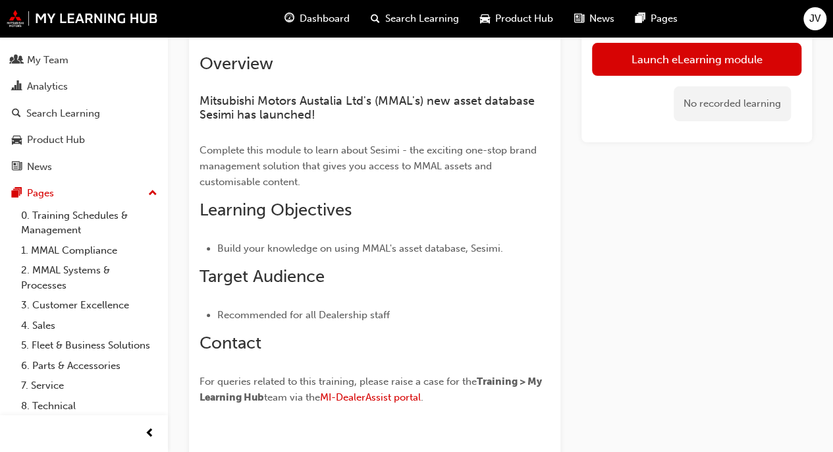
scroll to position [86, 0]
click at [75, 275] on link "2. MMAL Systems & Processes" at bounding box center [89, 277] width 147 height 35
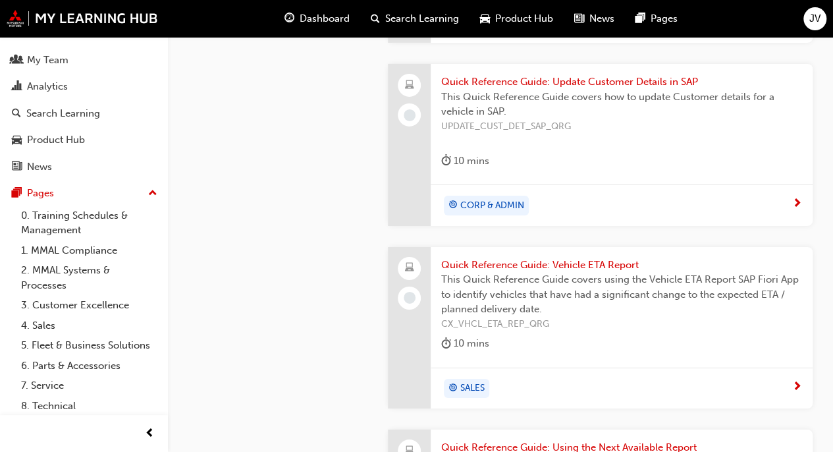
click at [728, 110] on span "This Quick Reference Guide covers how to update Customer details for a vehicle …" at bounding box center [621, 105] width 361 height 30
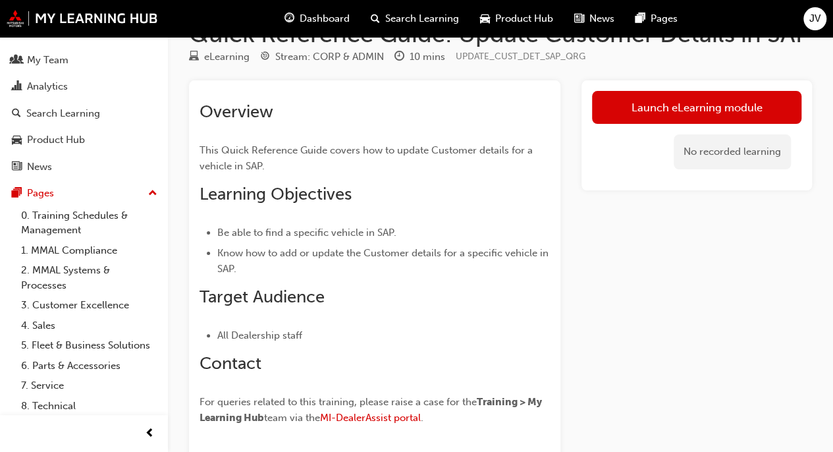
scroll to position [34, 0]
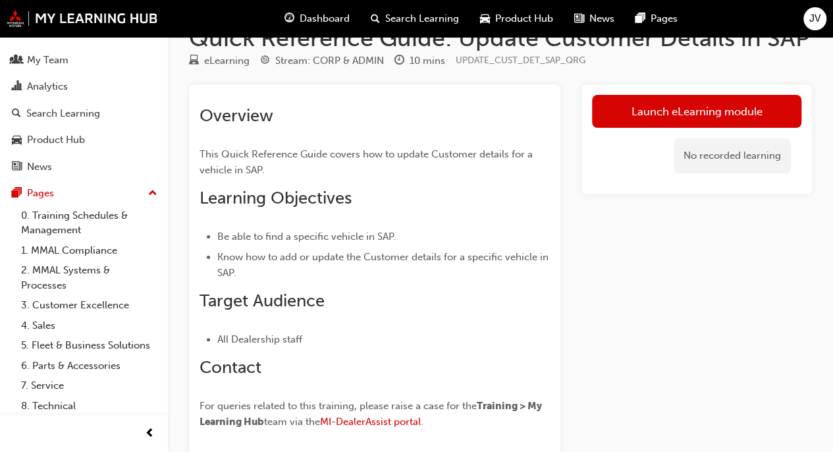
click at [777, 109] on link "Launch eLearning module" at bounding box center [696, 111] width 209 height 33
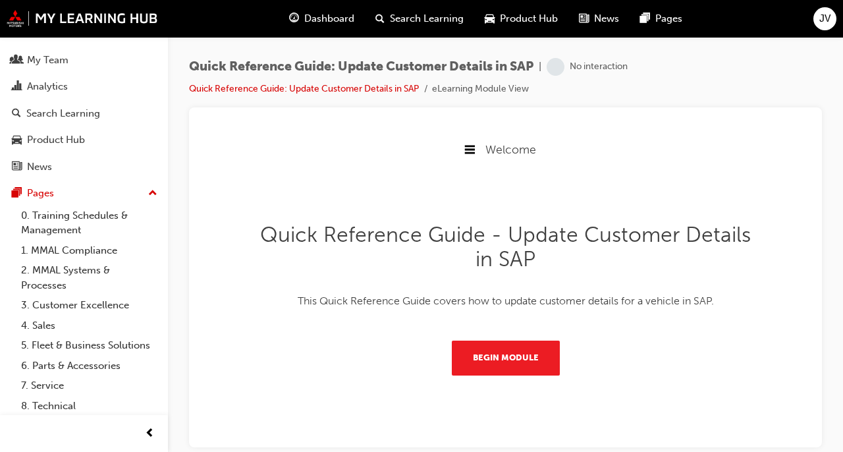
click at [525, 358] on button "Begin Module" at bounding box center [506, 357] width 108 height 34
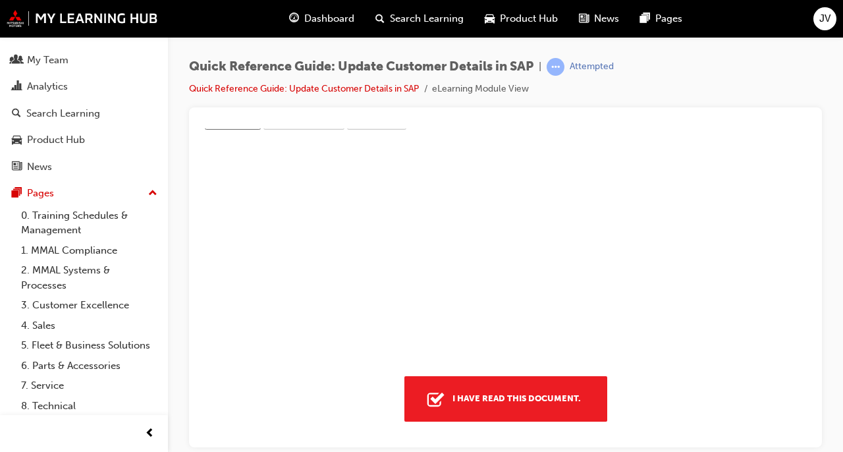
scroll to position [1977, 0]
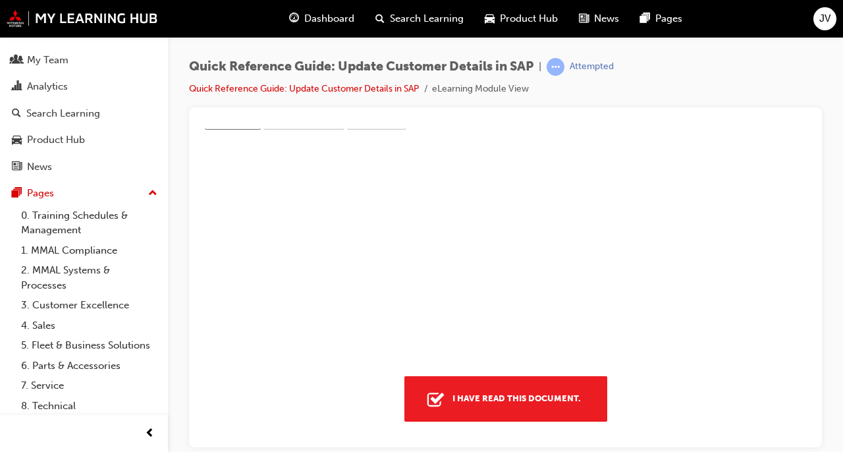
type input "1"
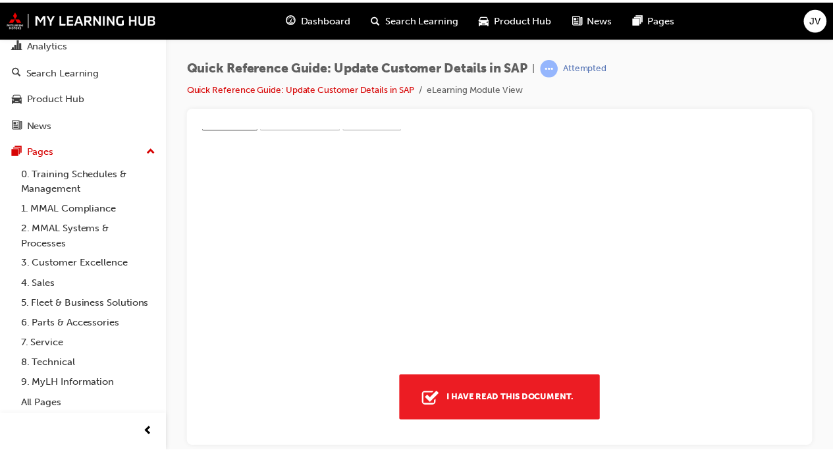
scroll to position [80, 0]
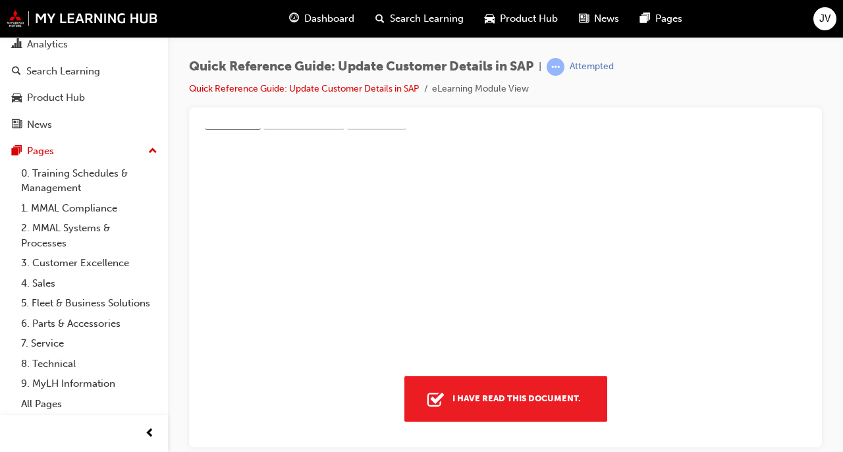
click at [72, 224] on link "2. MMAL Systems & Processes" at bounding box center [89, 235] width 147 height 35
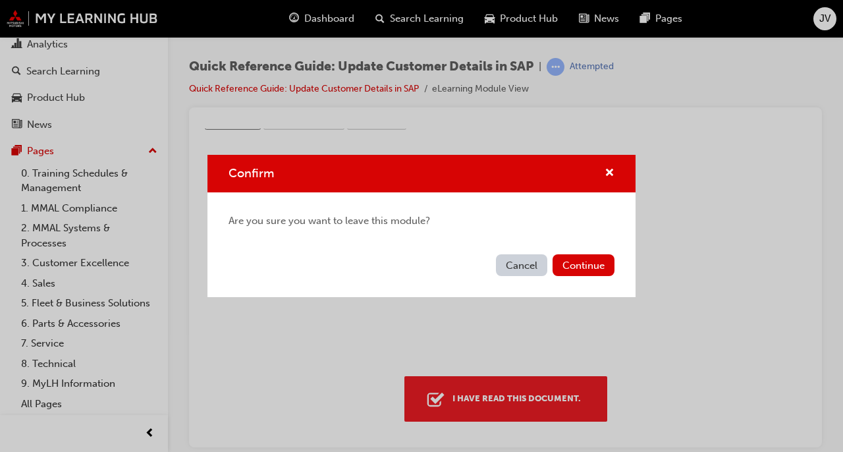
click at [591, 273] on button "Continue" at bounding box center [583, 265] width 62 height 22
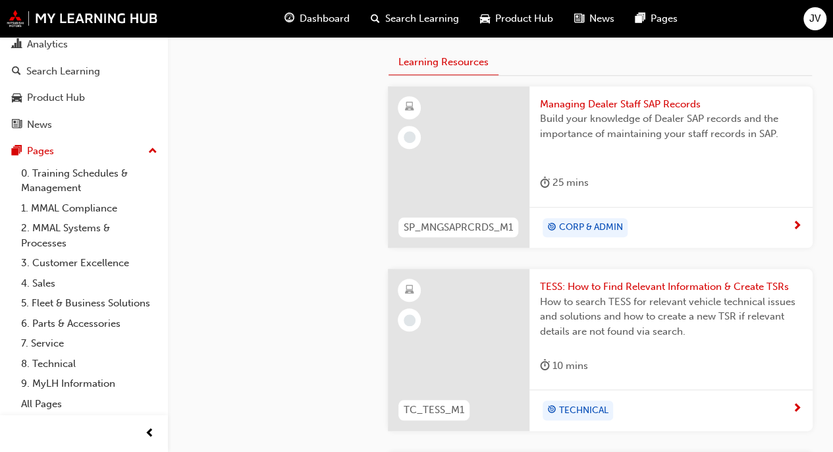
scroll to position [502, 0]
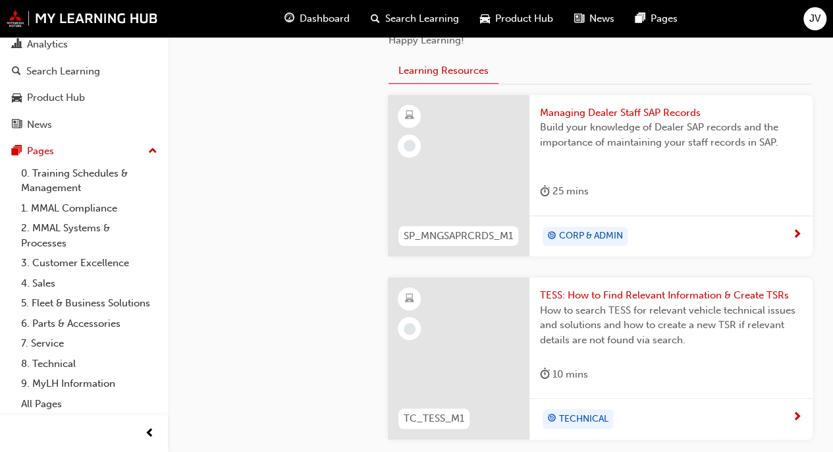
click at [741, 150] on div "Build your knowledge of Dealer SAP records and the importance of maintaining yo…" at bounding box center [671, 146] width 262 height 53
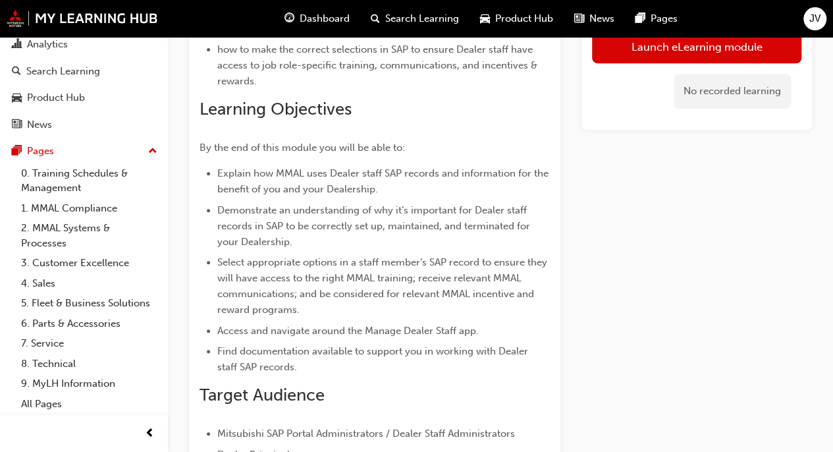
scroll to position [259, 0]
click at [99, 223] on link "2. MMAL Systems & Processes" at bounding box center [89, 235] width 147 height 35
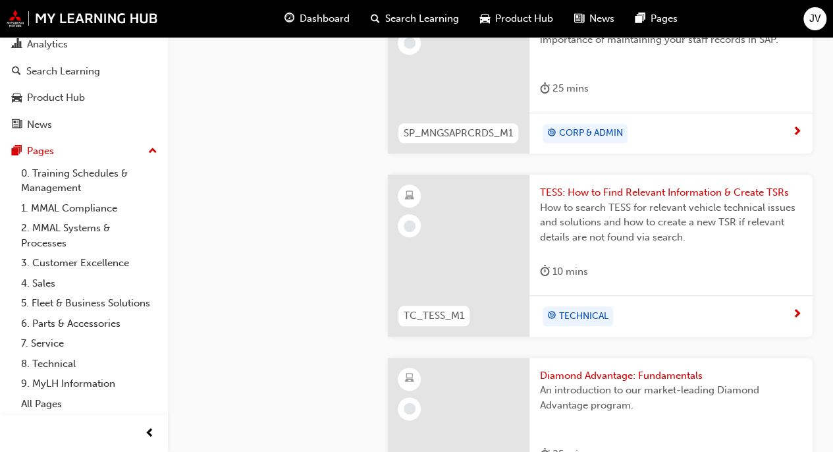
scroll to position [605, 0]
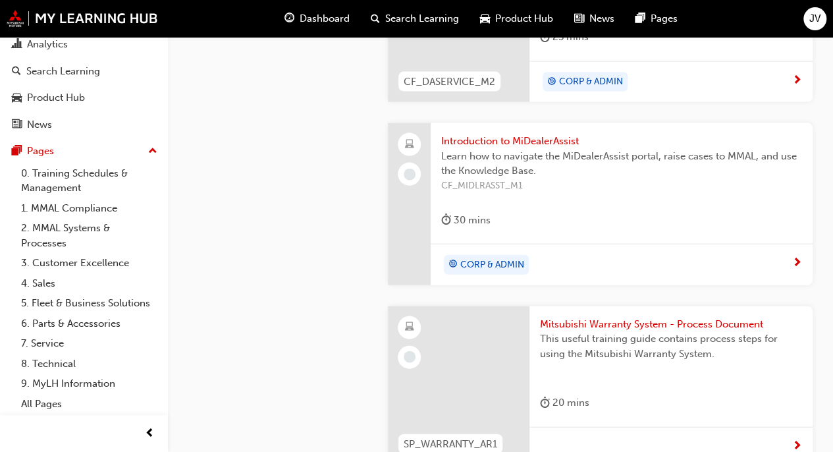
click at [734, 194] on div "Learn how to navigate the MiDealerAssist portal, raise cases to MMAL, and use t…" at bounding box center [621, 175] width 361 height 53
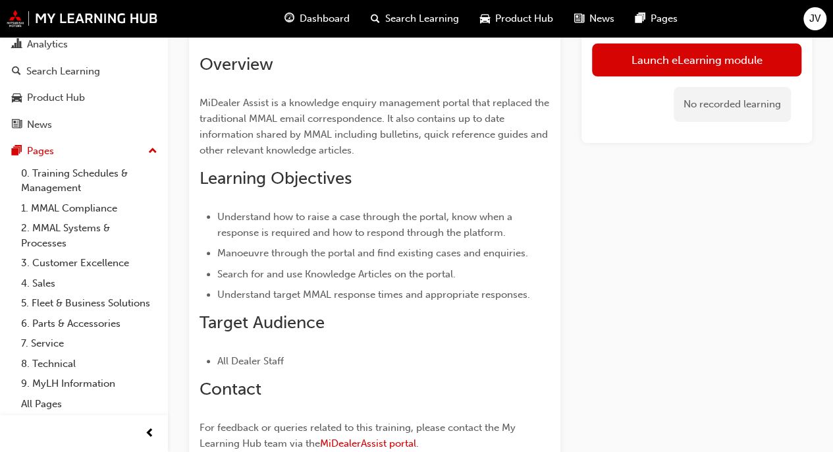
scroll to position [86, 0]
click at [83, 218] on link "2. MMAL Systems & Processes" at bounding box center [89, 235] width 147 height 35
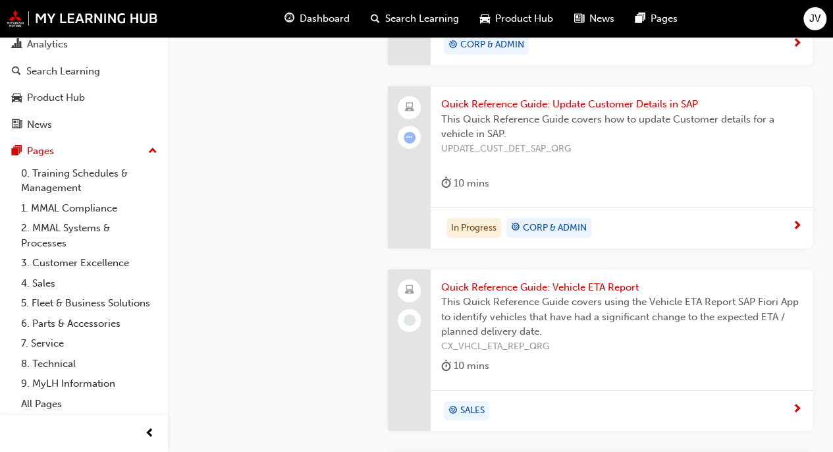
scroll to position [2160, 0]
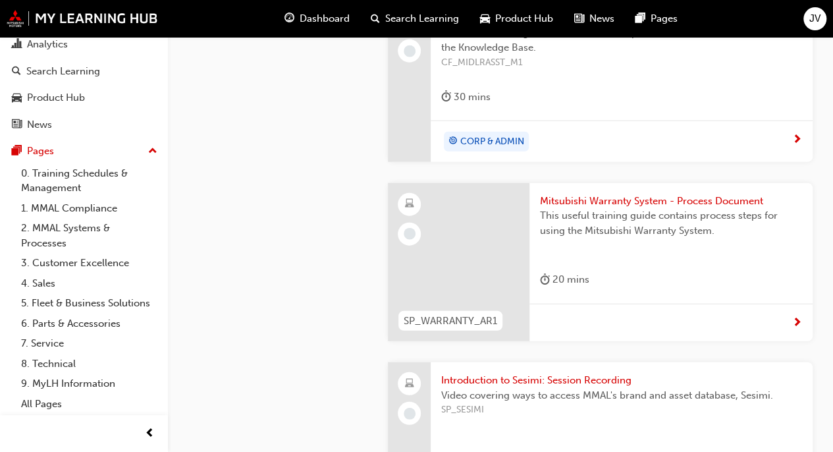
click at [727, 199] on span "Mitsubishi Warranty System - Process Document" at bounding box center [671, 201] width 262 height 15
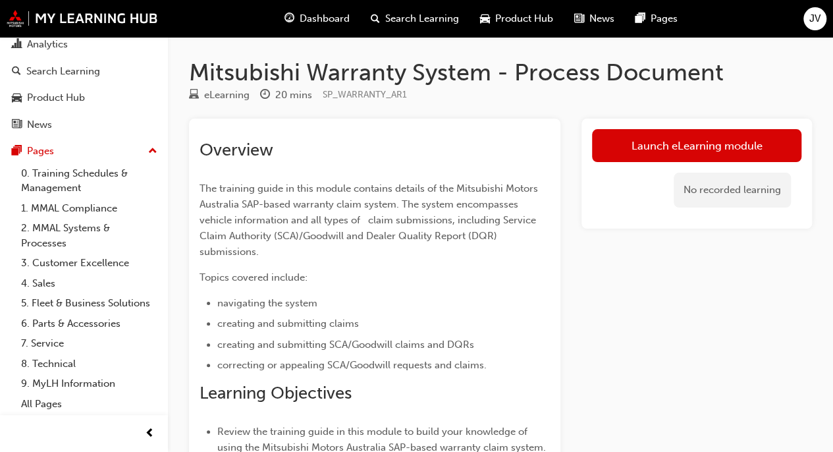
click at [756, 141] on link "Launch eLearning module" at bounding box center [696, 145] width 209 height 33
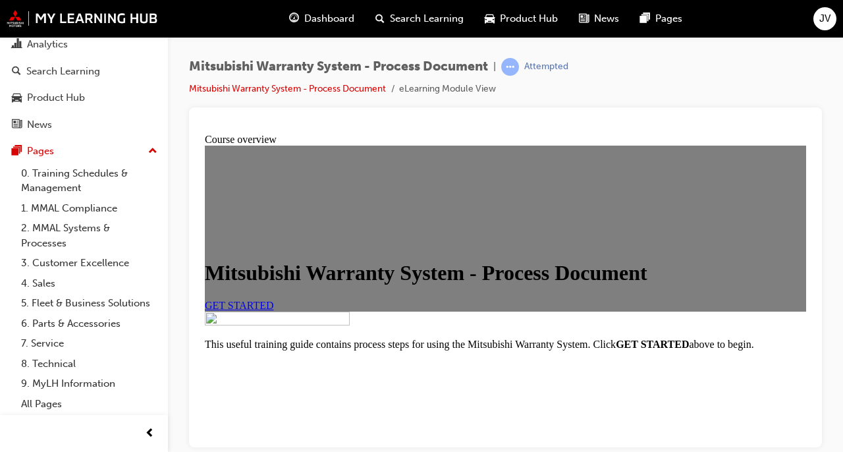
click at [274, 310] on span "GET STARTED" at bounding box center [239, 304] width 69 height 11
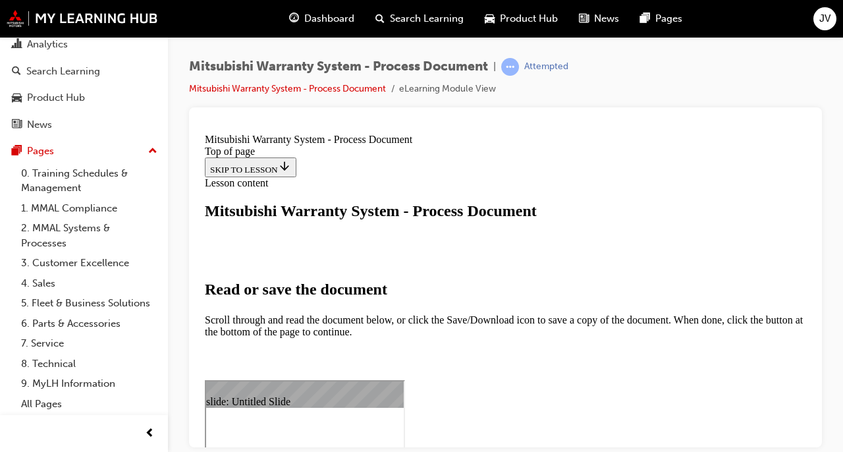
select select "auto"
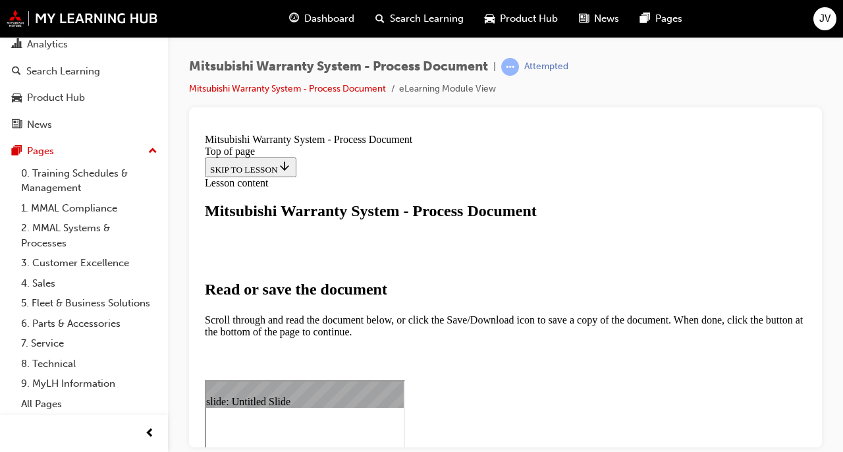
scroll to position [13952, 0]
type input "41"
